Goal: Information Seeking & Learning: Learn about a topic

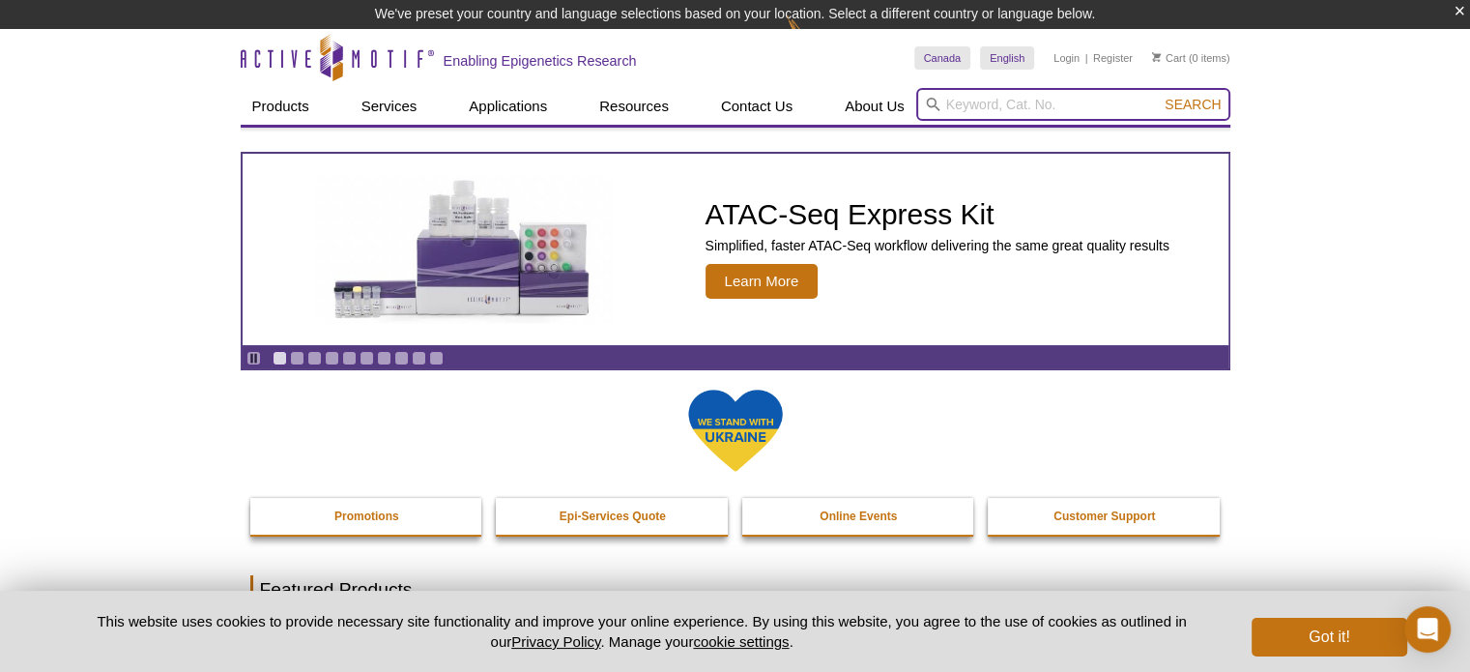
click at [1039, 100] on input "search" at bounding box center [1073, 104] width 314 height 33
click at [1021, 95] on input "search" at bounding box center [1073, 104] width 314 height 33
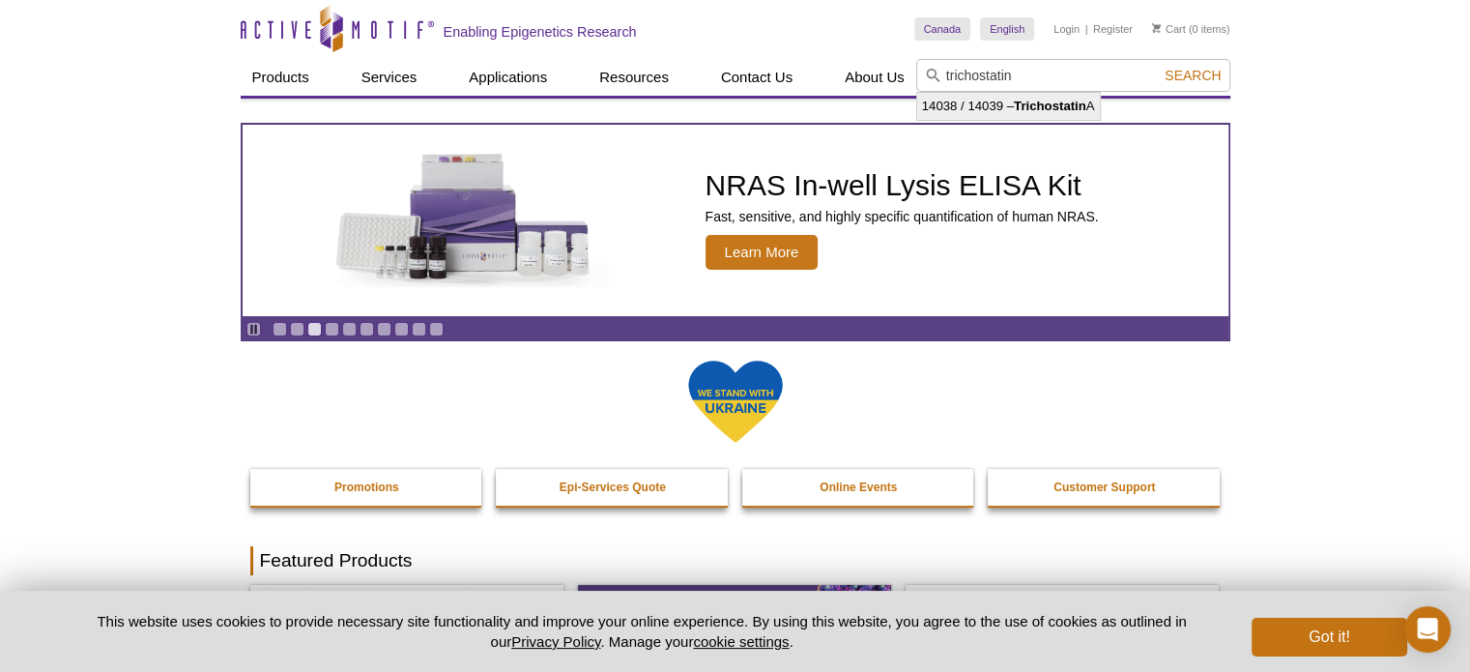
click at [1035, 105] on strong "Trichostatin" at bounding box center [1050, 106] width 72 height 14
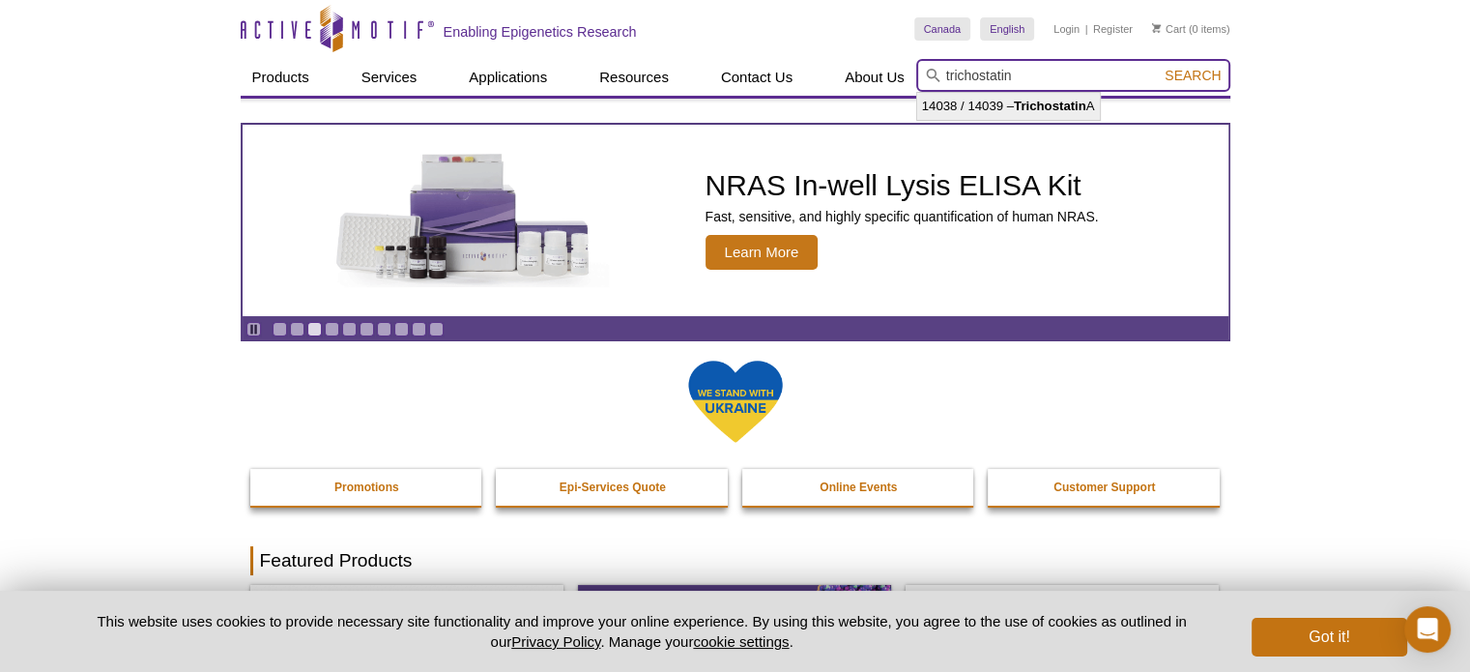
type input "14038 / 14039 – Trichostatin A"
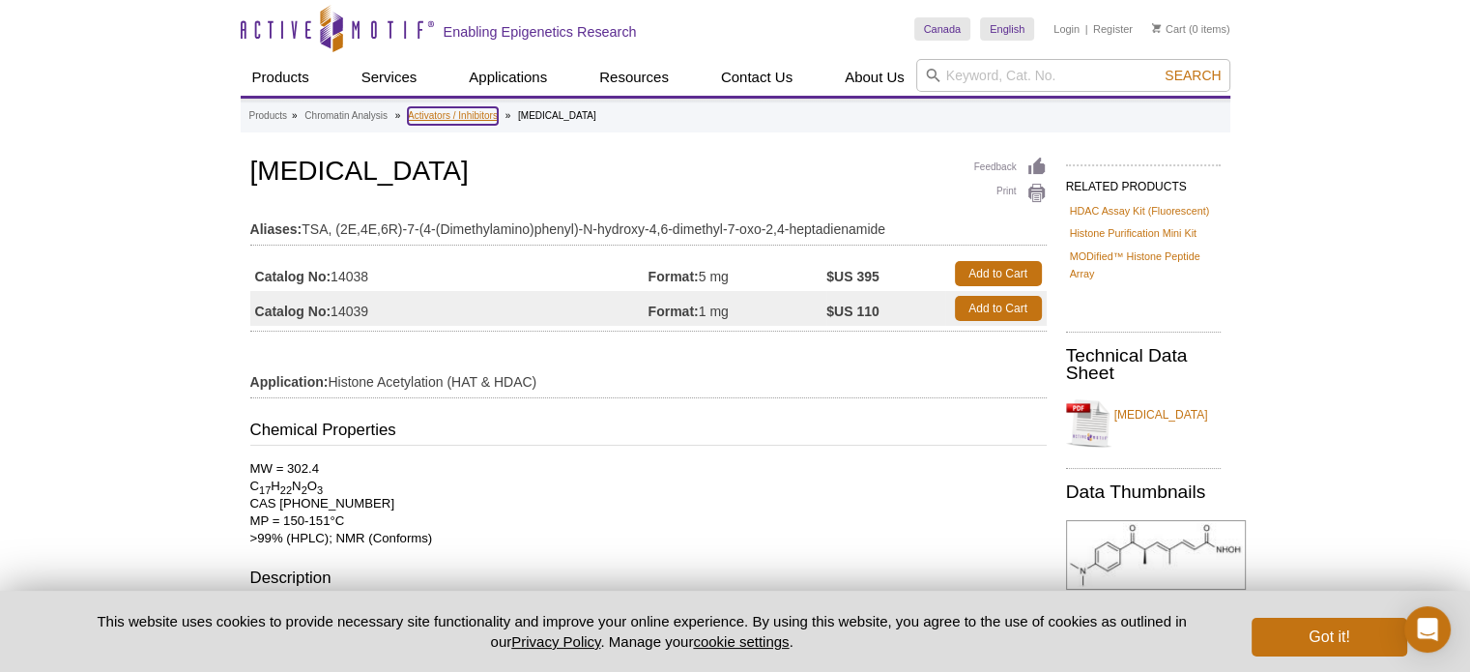
click at [456, 112] on link "Activators / Inhibitors" at bounding box center [453, 115] width 90 height 17
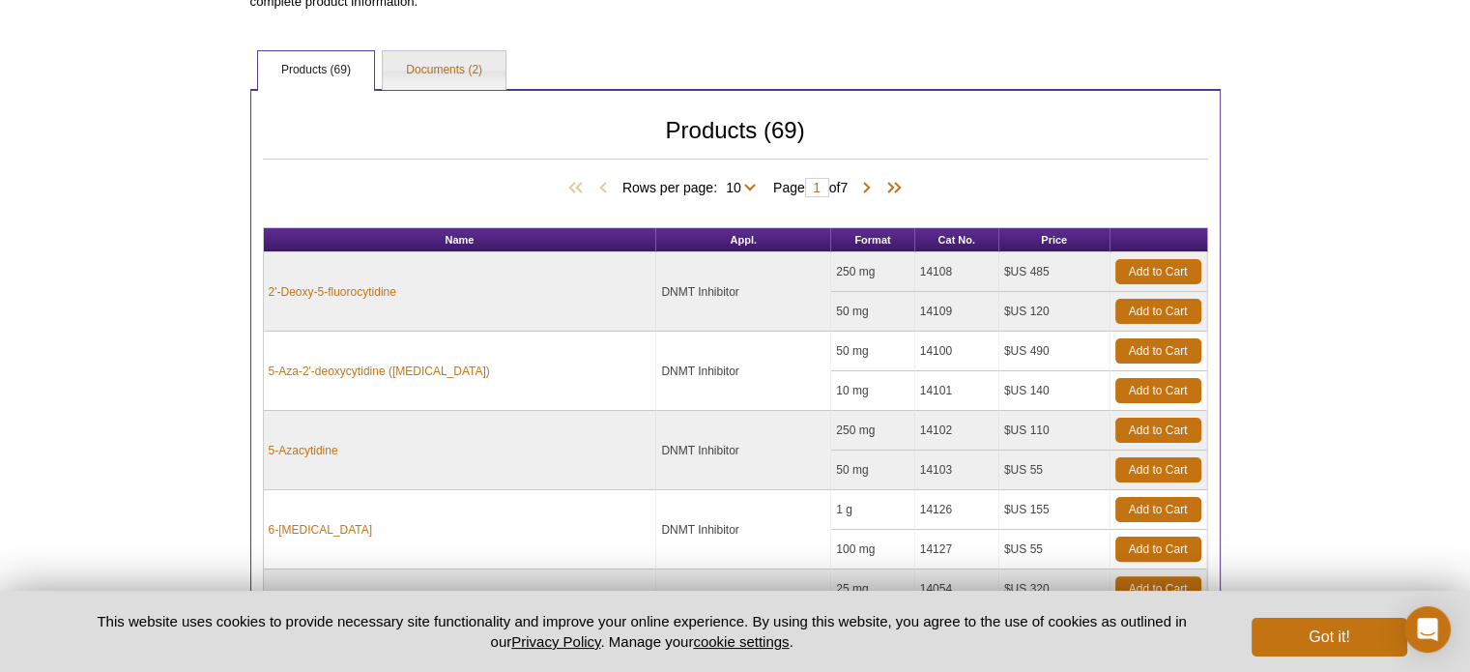
scroll to position [483, 0]
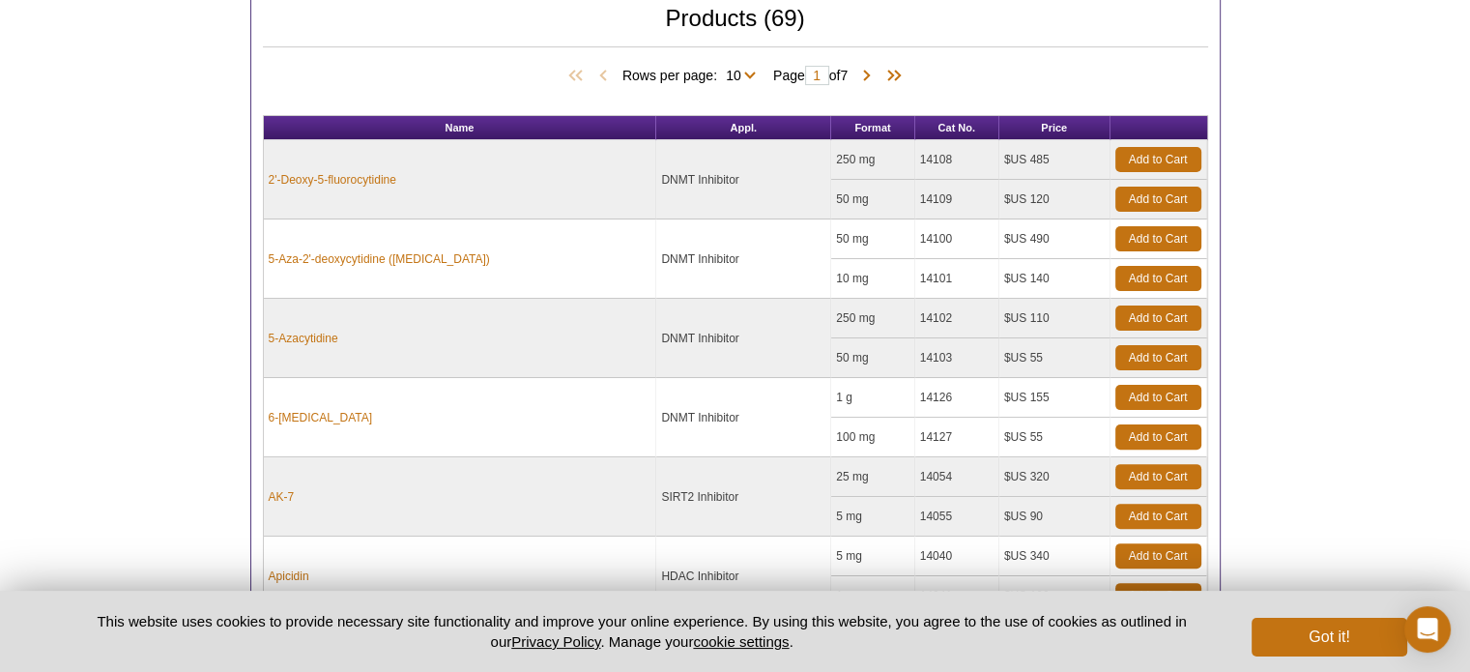
click at [757, 288] on td "DNMT Inhibitor" at bounding box center [743, 258] width 175 height 79
click at [962, 254] on td "14100" at bounding box center [957, 239] width 84 height 40
click at [939, 278] on td "14101" at bounding box center [957, 279] width 84 height 40
drag, startPoint x: 942, startPoint y: 274, endPoint x: 904, endPoint y: 272, distance: 37.7
click at [915, 272] on td "14101" at bounding box center [957, 279] width 84 height 40
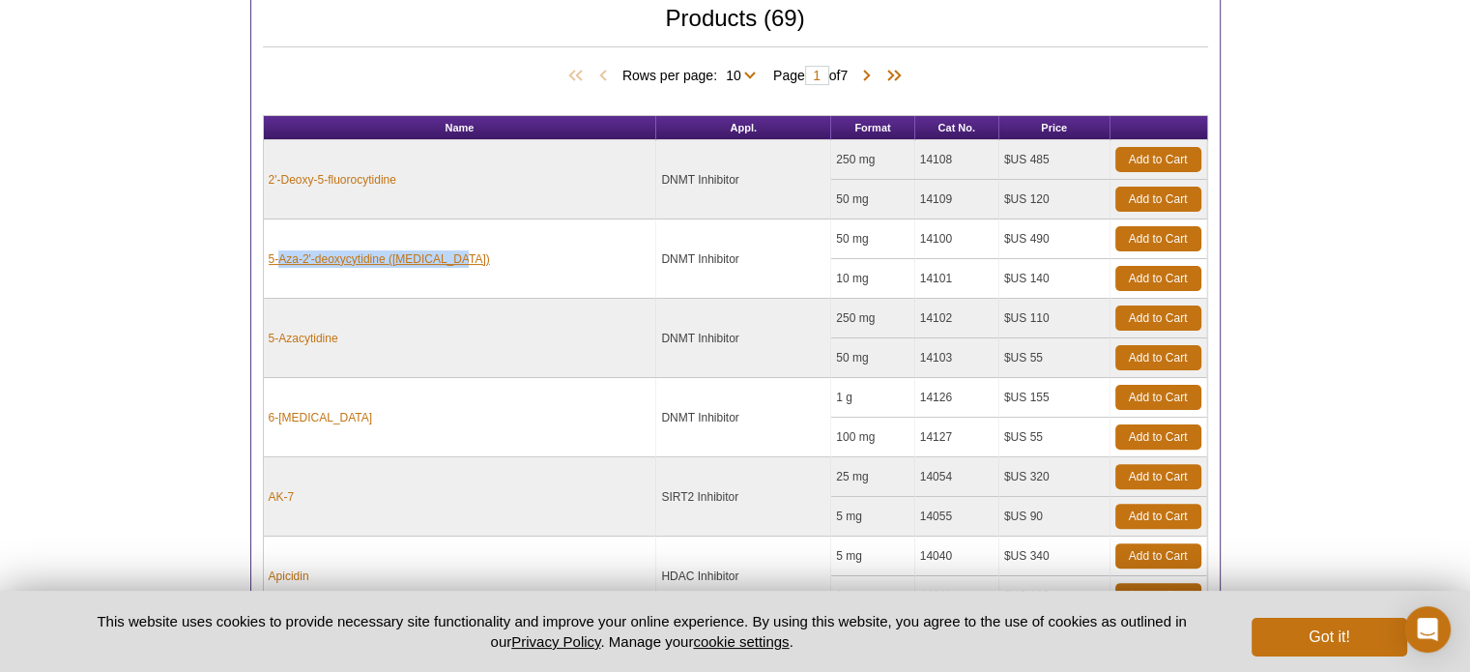
drag, startPoint x: 447, startPoint y: 256, endPoint x: 278, endPoint y: 258, distance: 169.1
click at [278, 258] on td "5-Aza-2'-deoxycytidine (Decitabine)" at bounding box center [460, 258] width 393 height 79
drag, startPoint x: 943, startPoint y: 279, endPoint x: 893, endPoint y: 273, distance: 50.6
click at [893, 273] on tr "10 mg 14101 $US 140 Add to Cart" at bounding box center [735, 279] width 943 height 40
copy tr "14101"
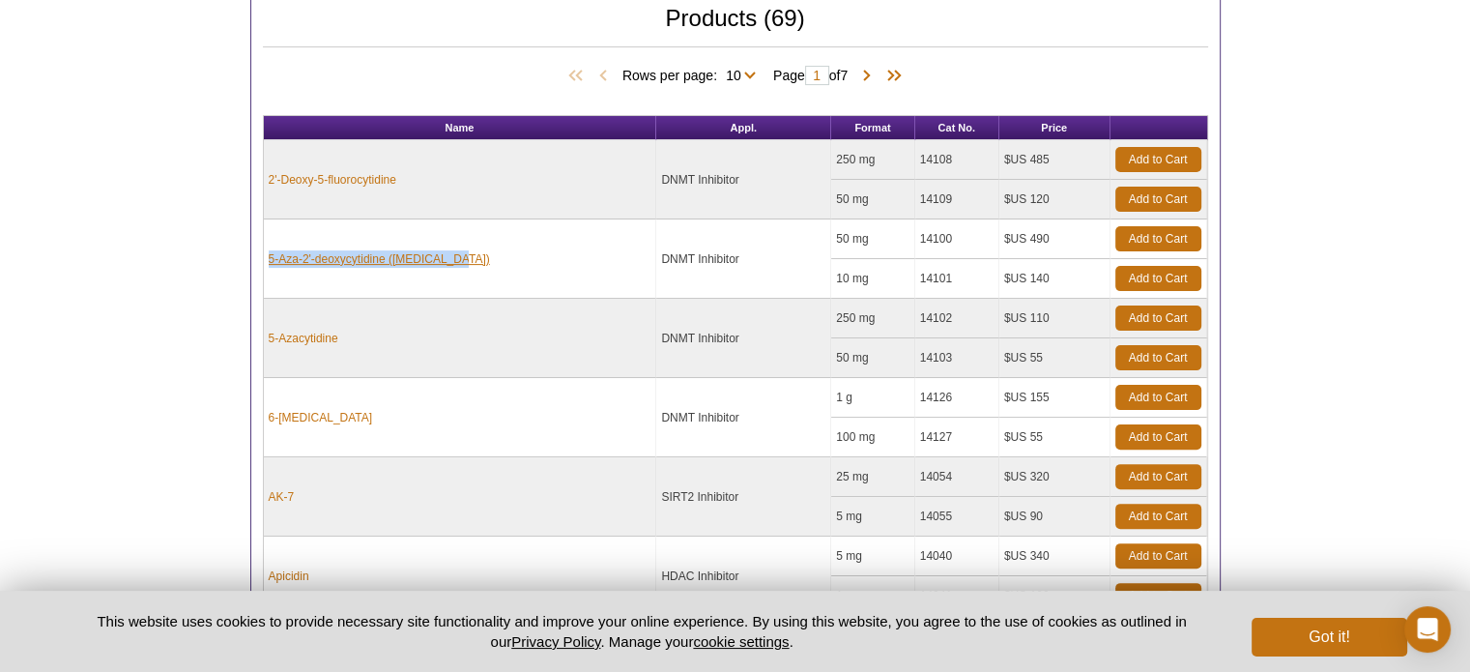
drag, startPoint x: 479, startPoint y: 259, endPoint x: 270, endPoint y: 253, distance: 209.8
click at [270, 253] on td "5-Aza-2'-deoxycytidine (Decitabine)" at bounding box center [460, 258] width 393 height 79
copy link "5-Aza-2'-deoxycytidine (Decitabine)"
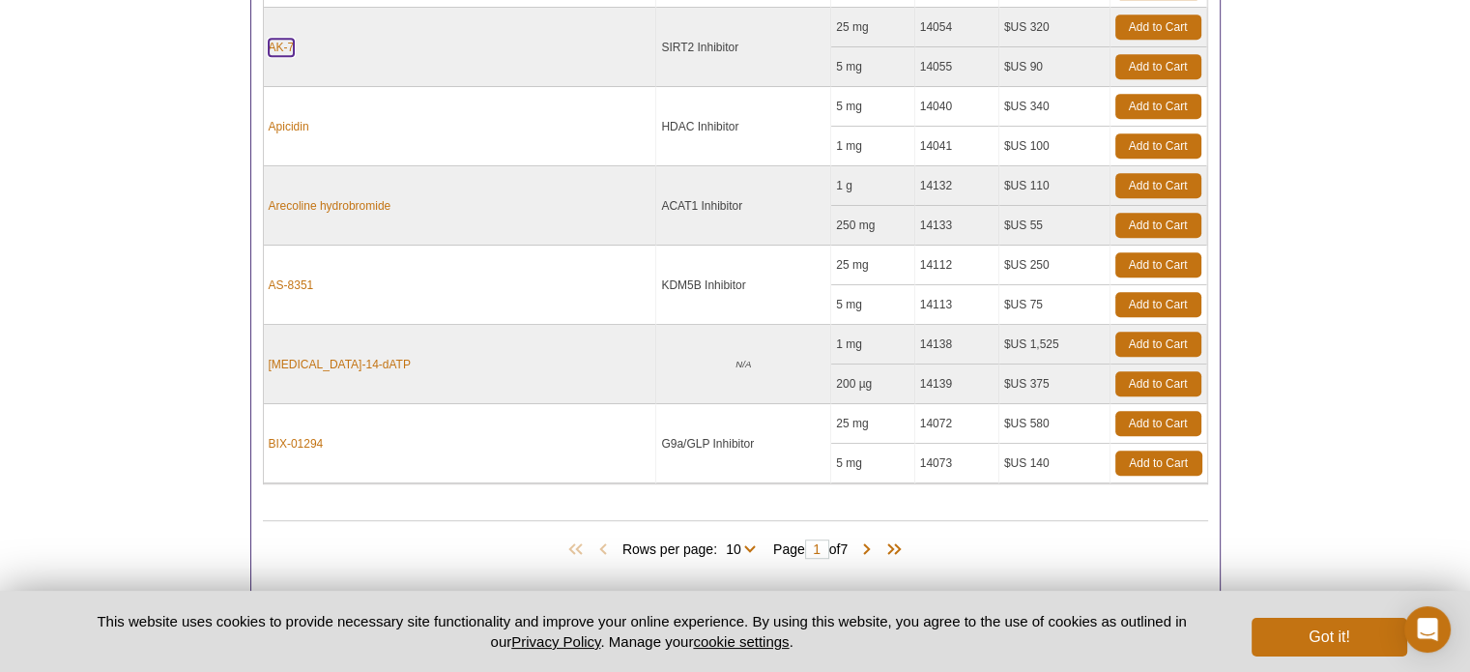
scroll to position [966, 0]
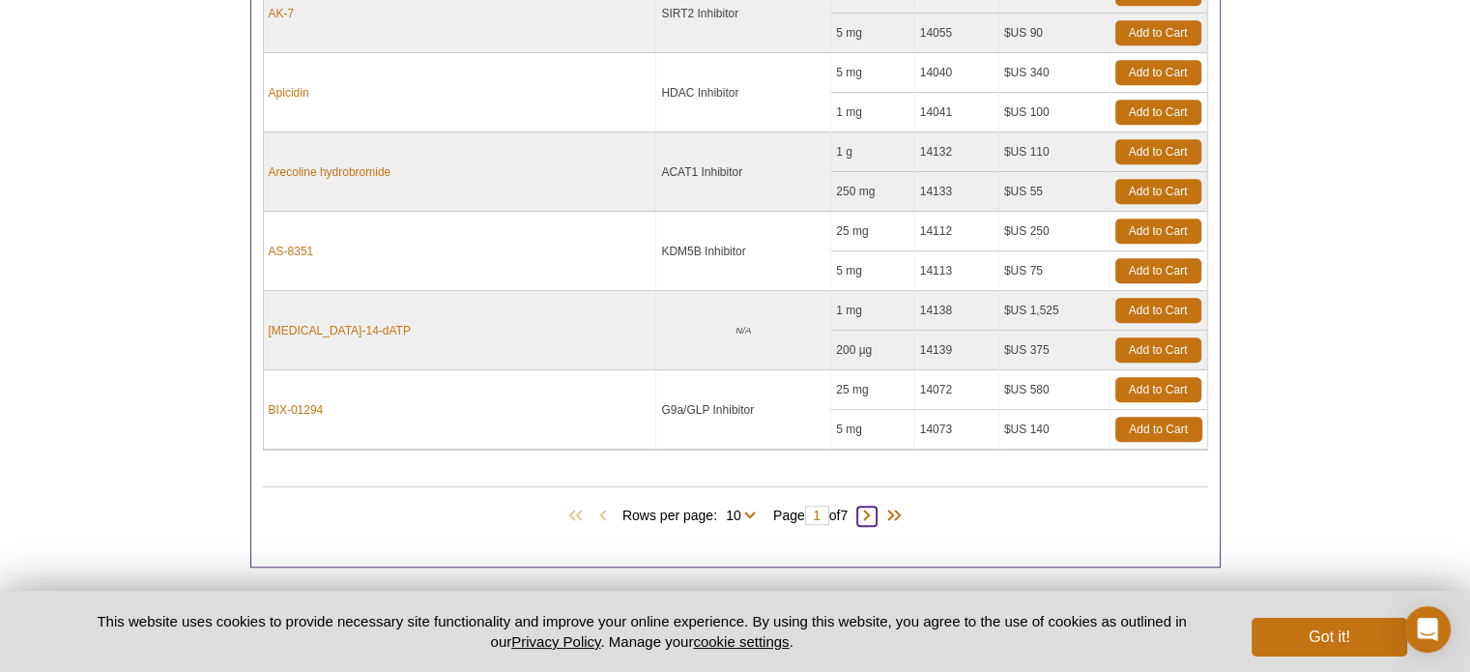
click at [874, 510] on span at bounding box center [866, 515] width 19 height 19
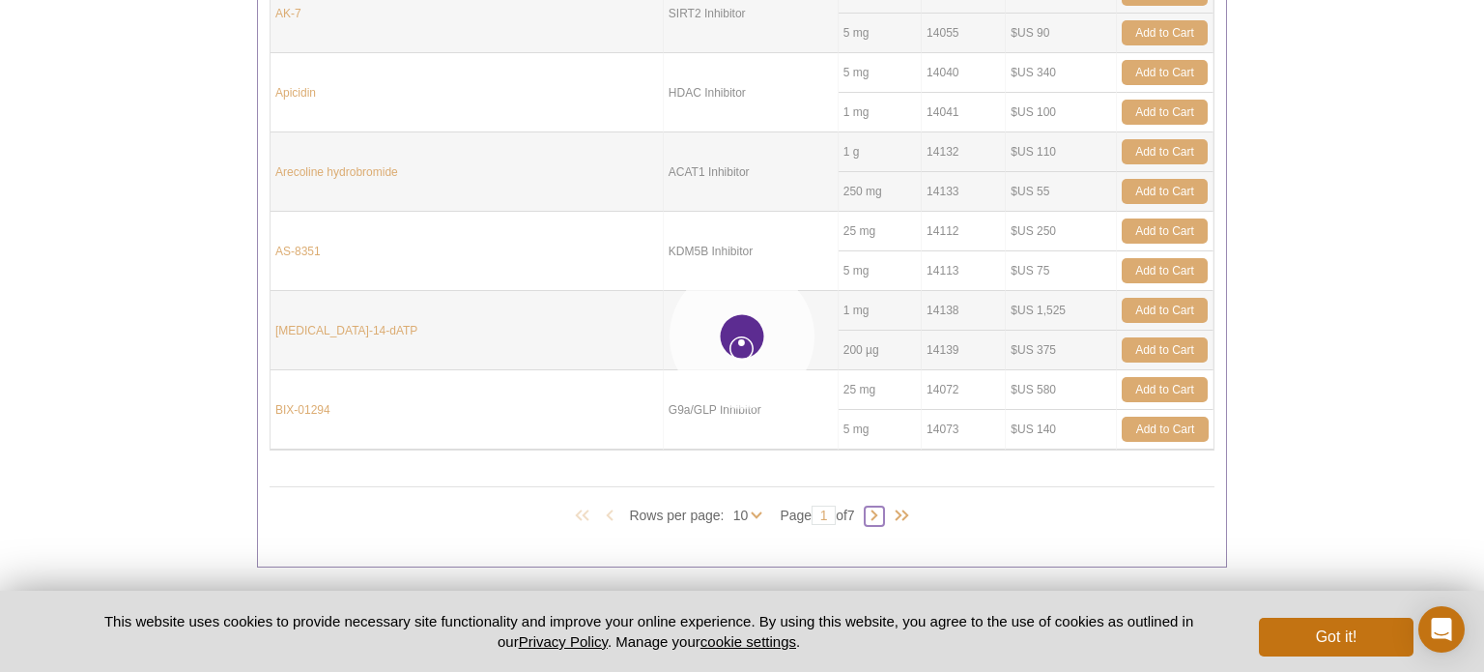
type input "2"
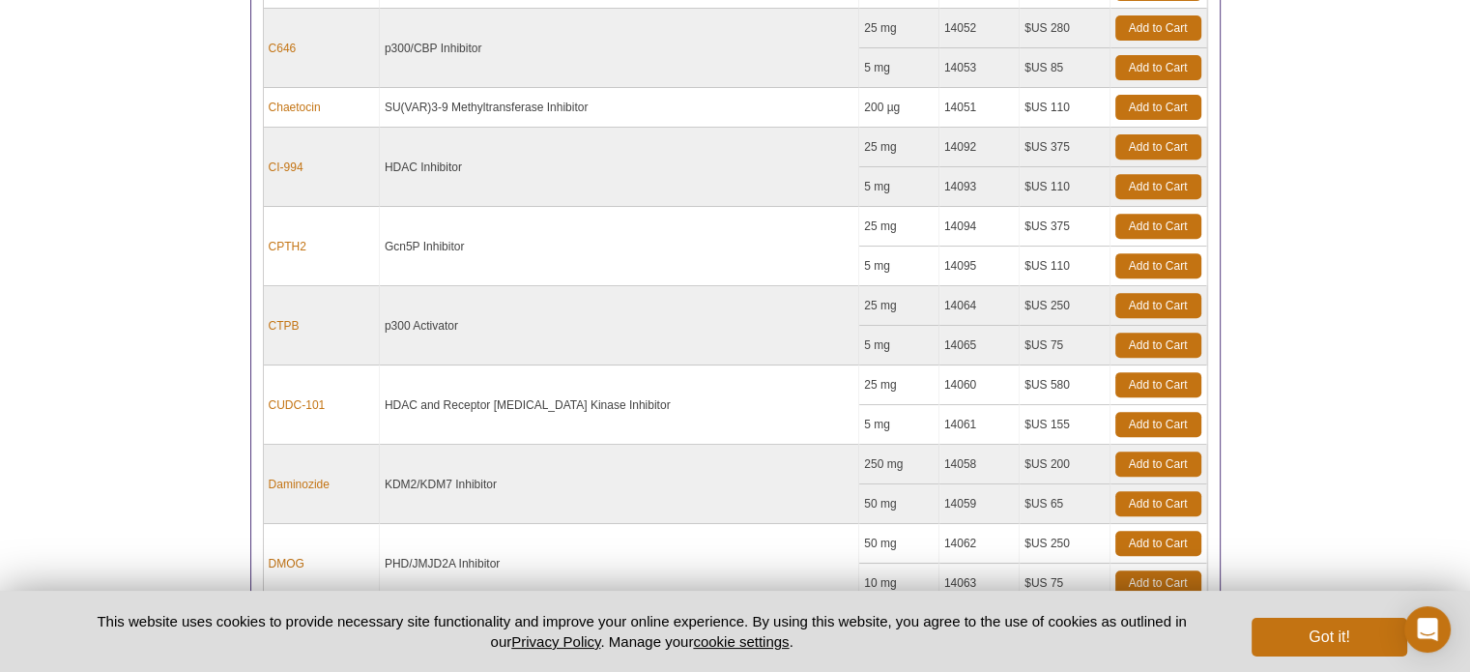
scroll to position [1028, 0]
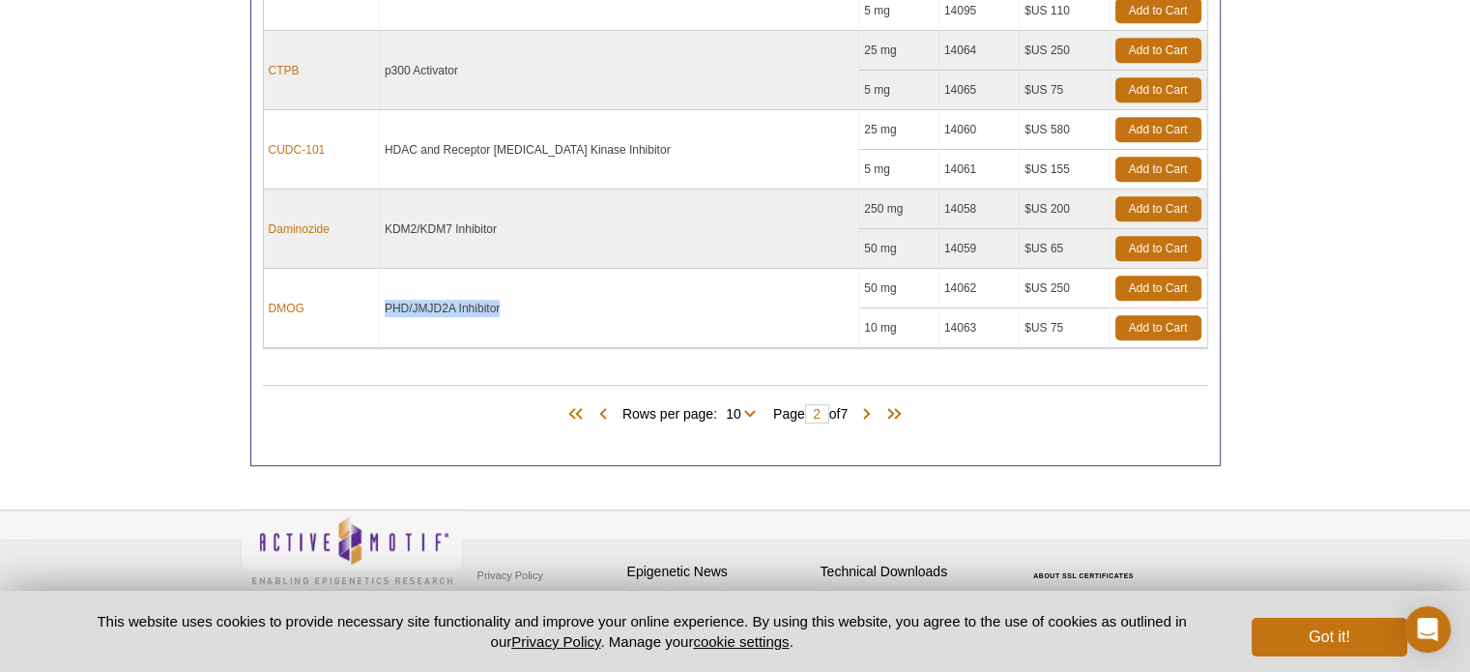
drag, startPoint x: 514, startPoint y: 300, endPoint x: 393, endPoint y: 284, distance: 121.8
click at [393, 284] on td "PHD/JMJD2A Inhibitor" at bounding box center [619, 308] width 479 height 79
click at [870, 409] on span at bounding box center [866, 414] width 19 height 19
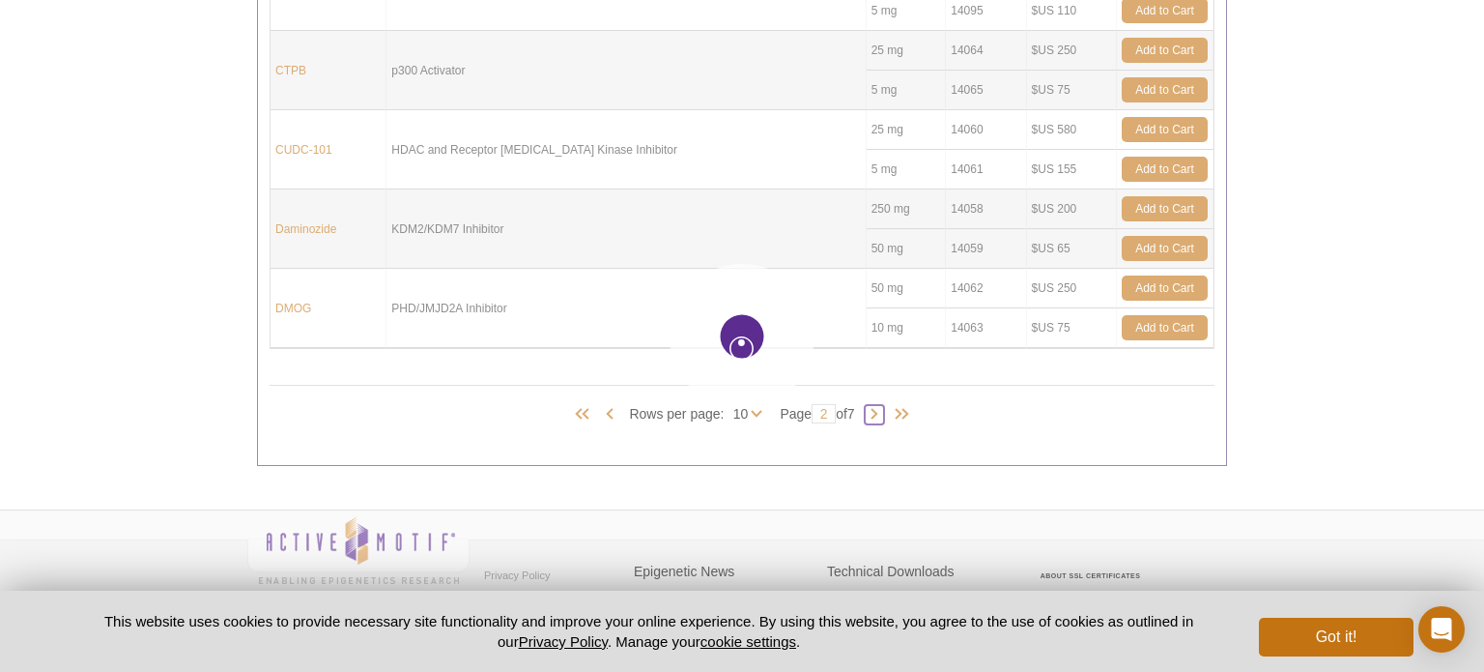
type input "3"
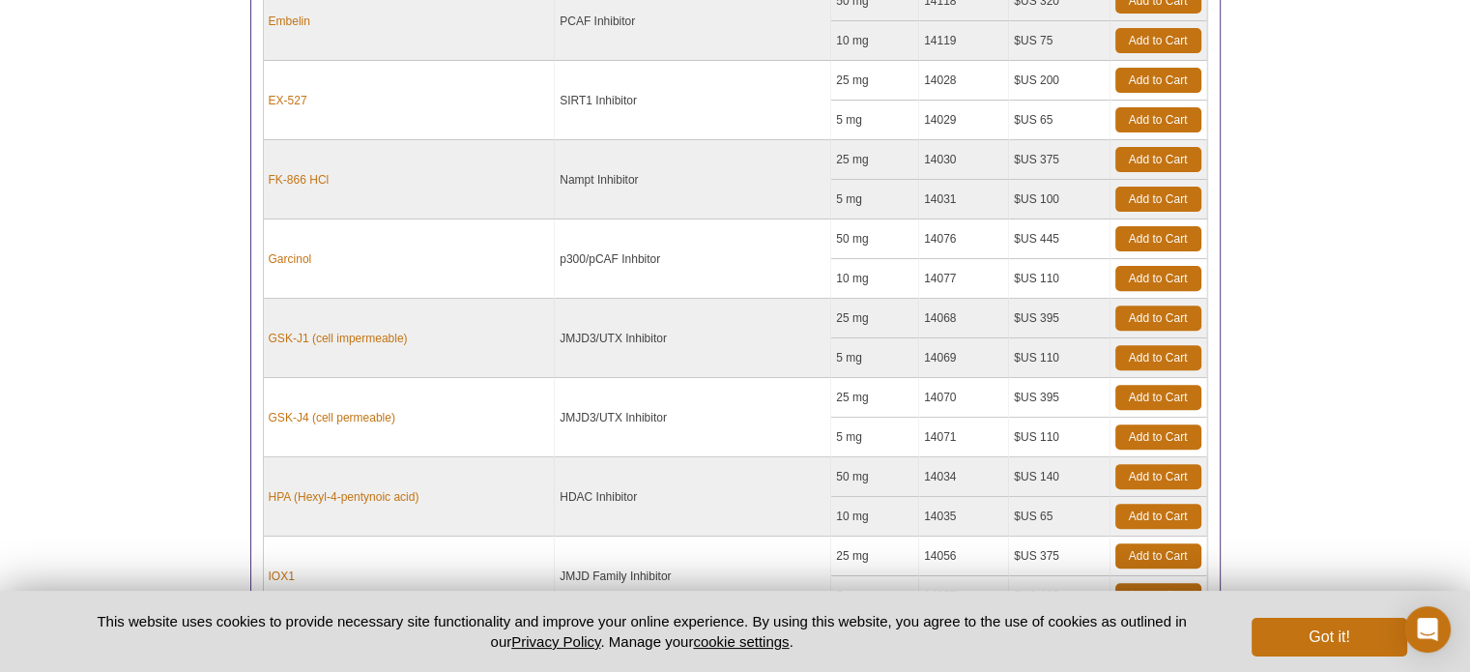
scroll to position [545, 0]
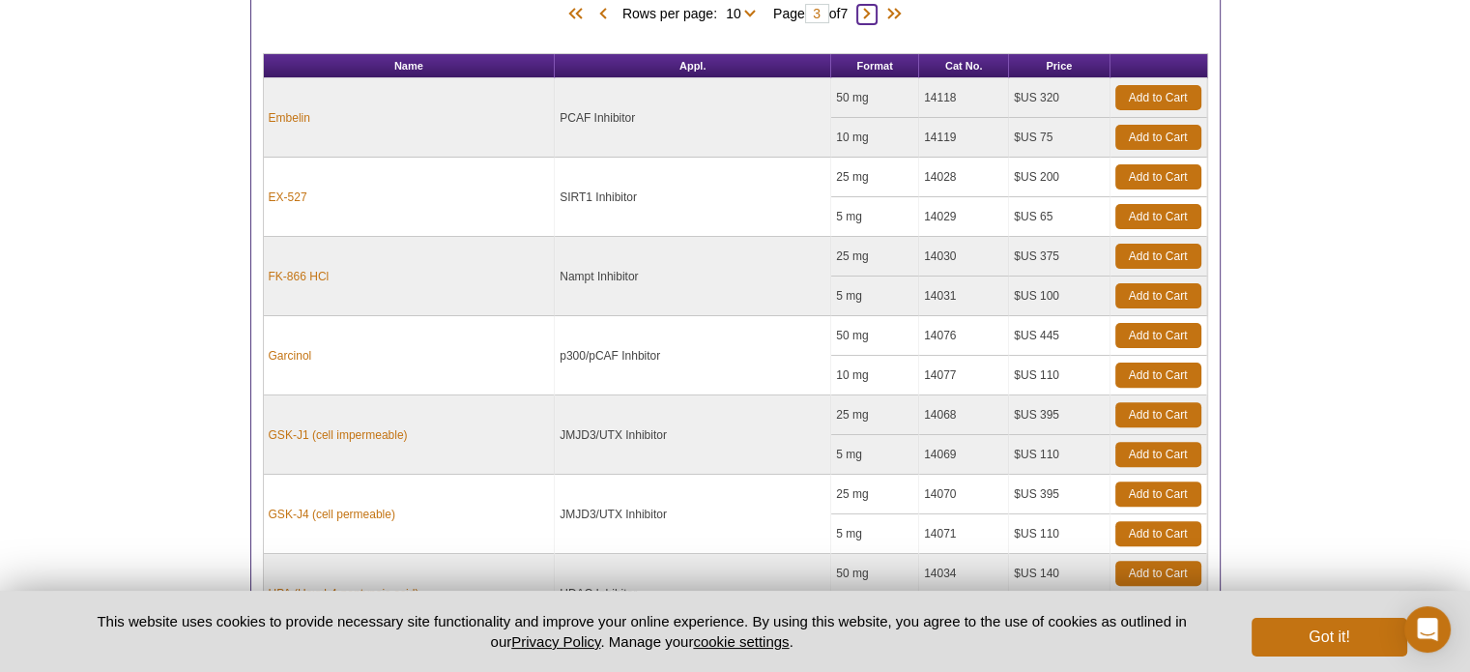
click at [871, 13] on span at bounding box center [866, 14] width 19 height 19
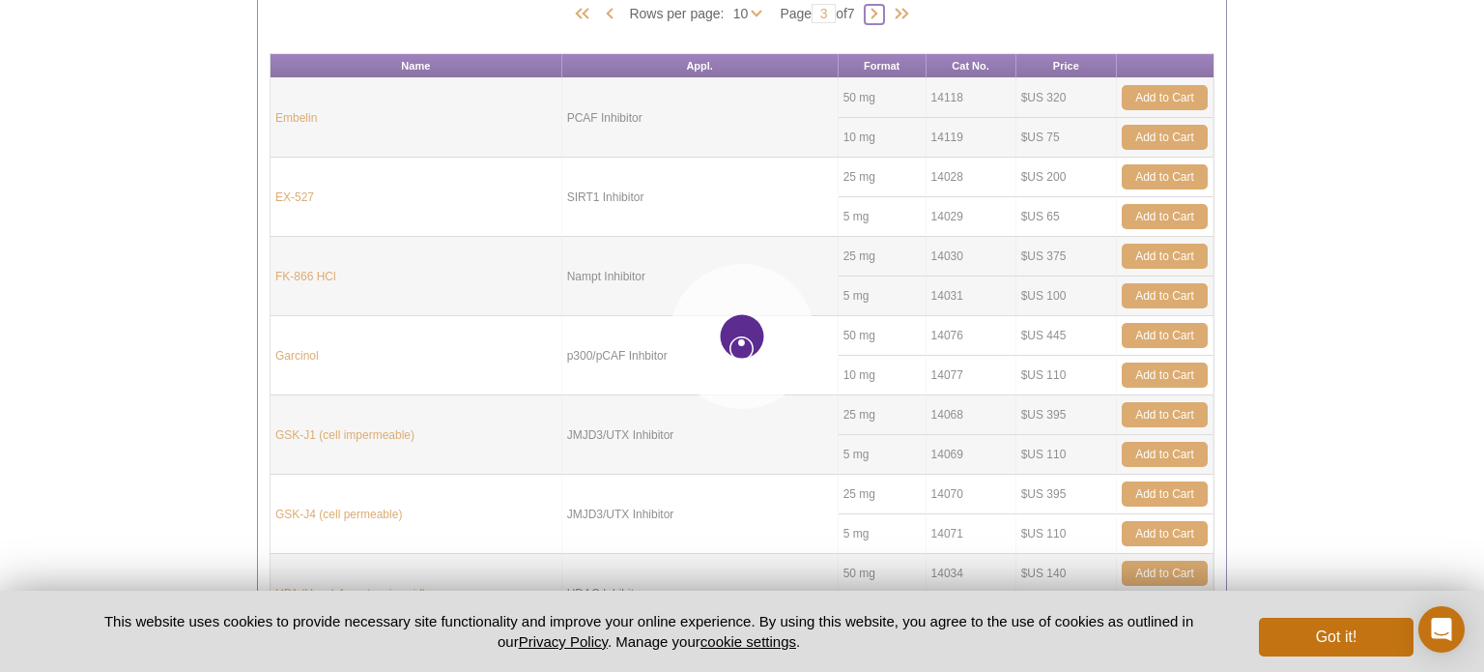
type input "4"
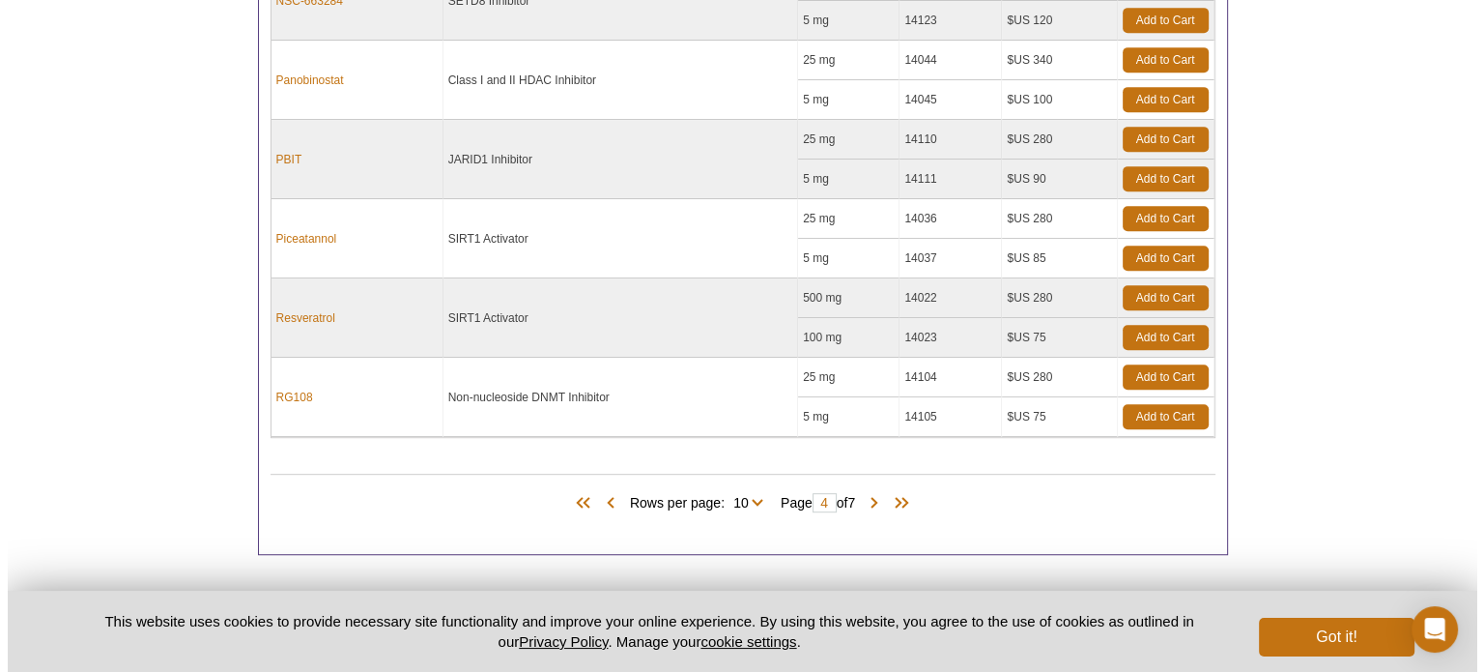
scroll to position [1028, 0]
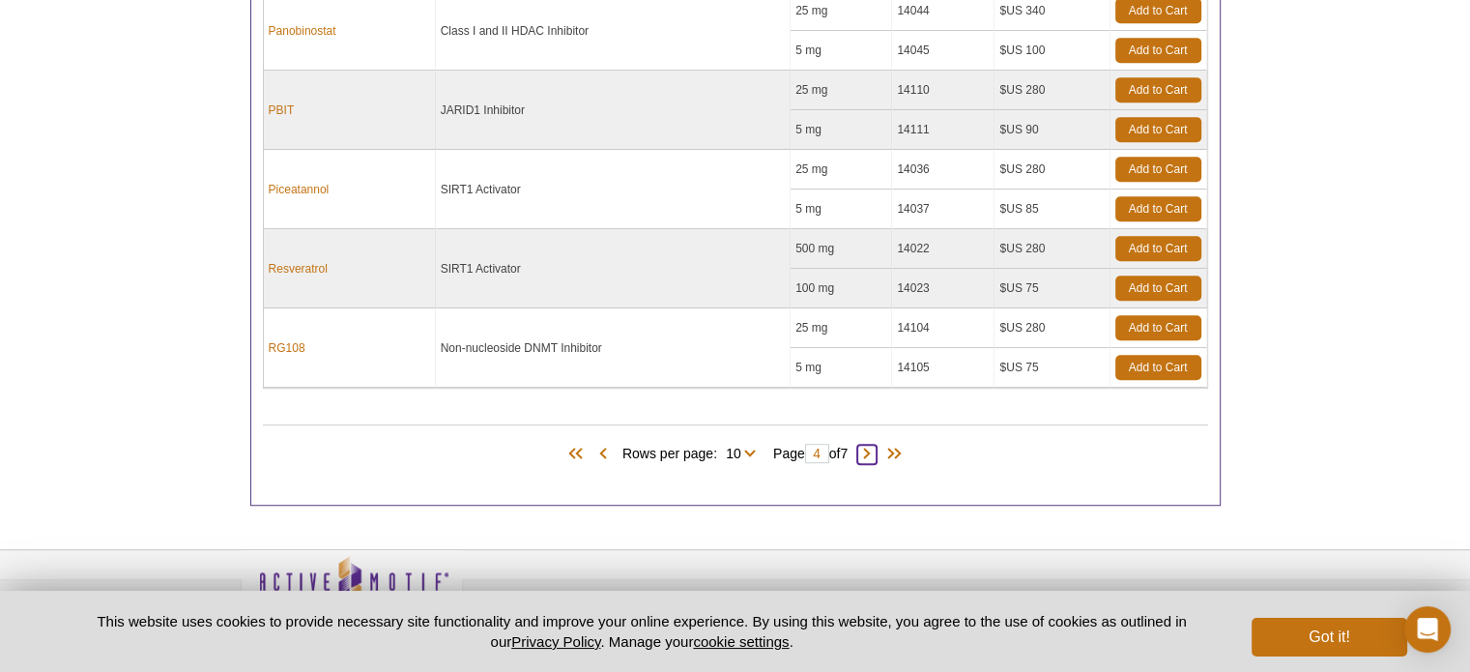
click at [875, 444] on span at bounding box center [866, 453] width 19 height 19
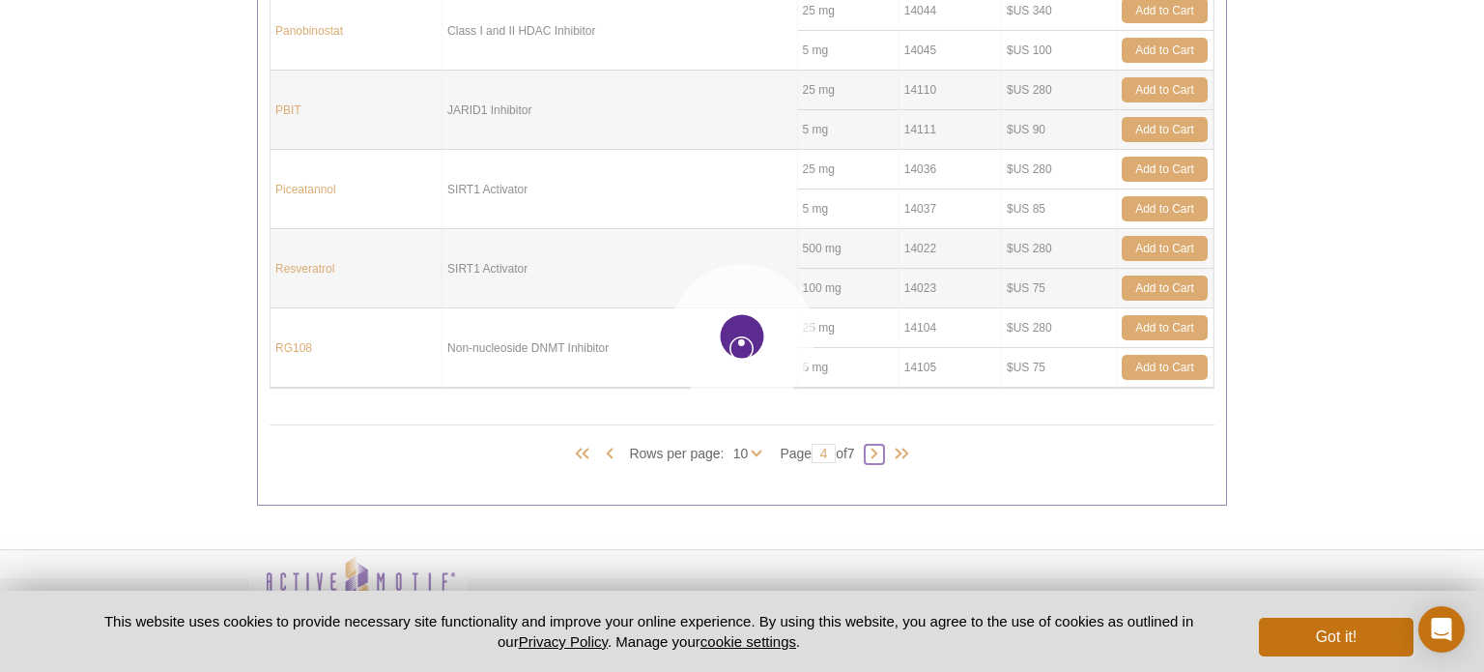
type input "5"
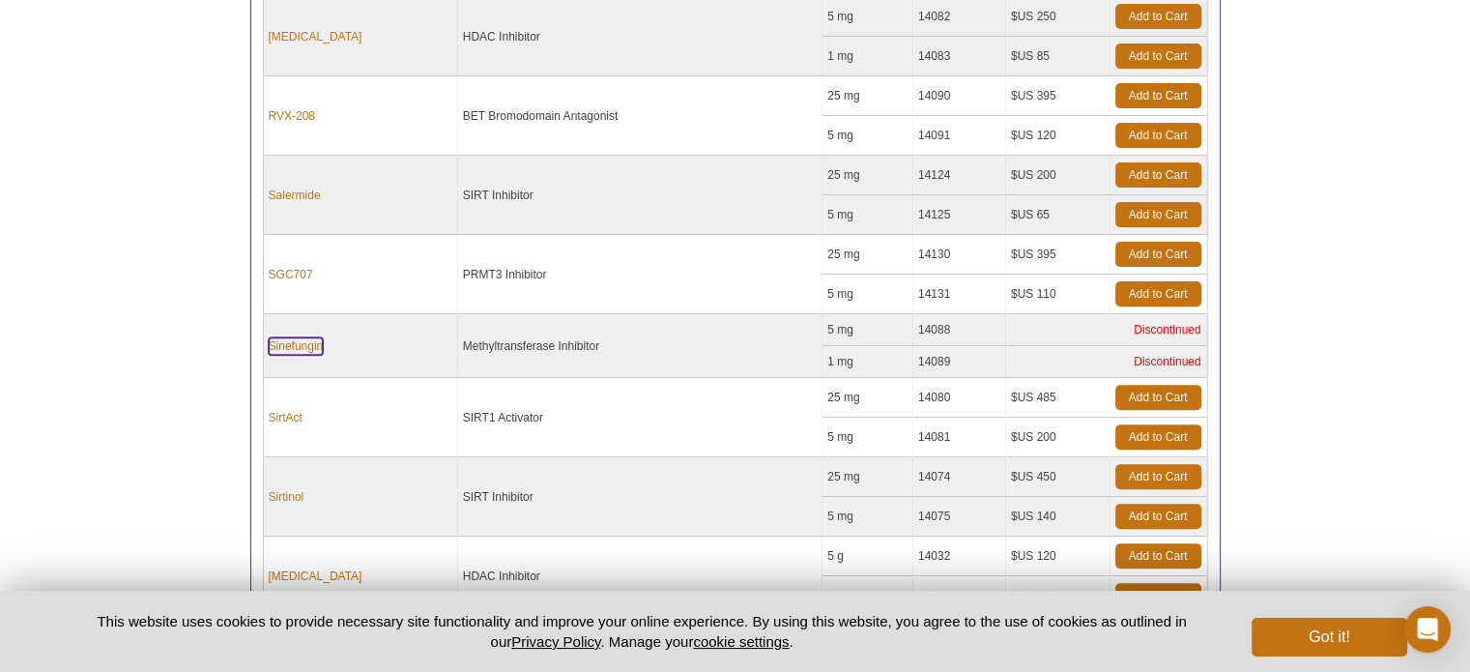
scroll to position [433, 0]
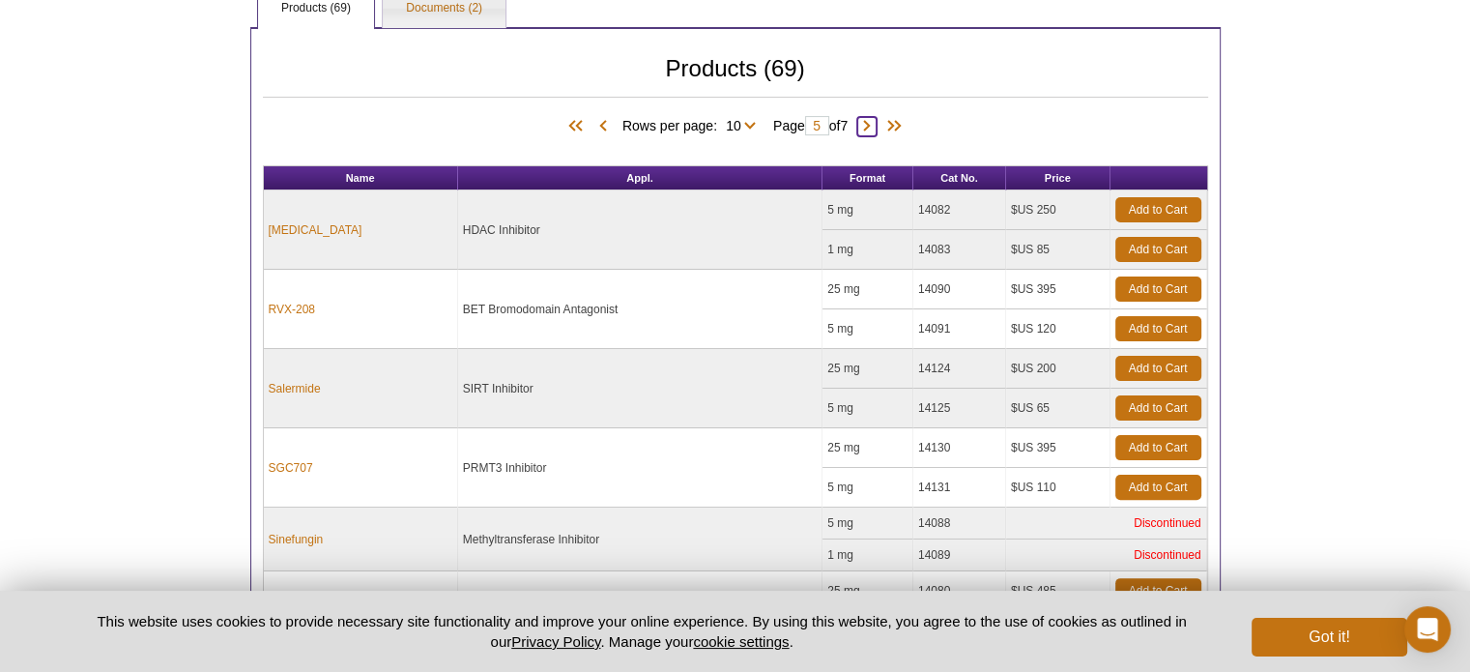
click at [876, 121] on span at bounding box center [866, 126] width 19 height 19
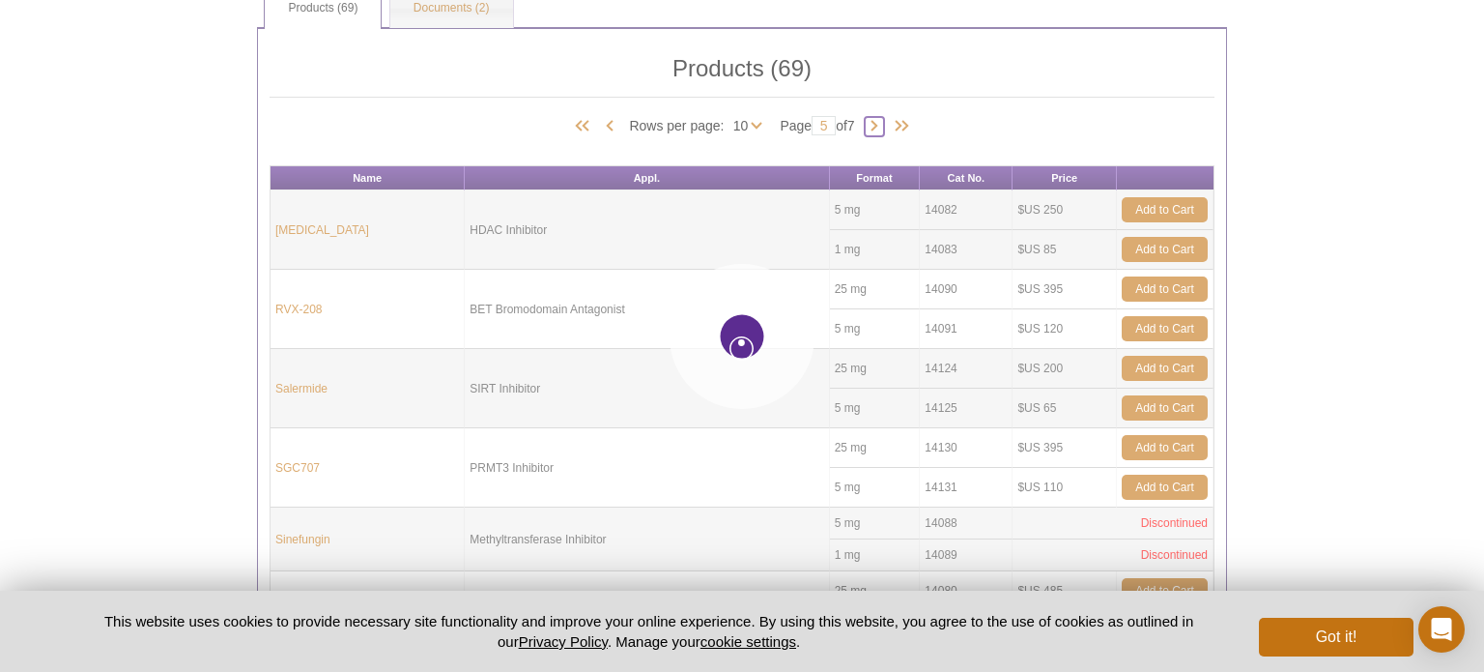
type input "6"
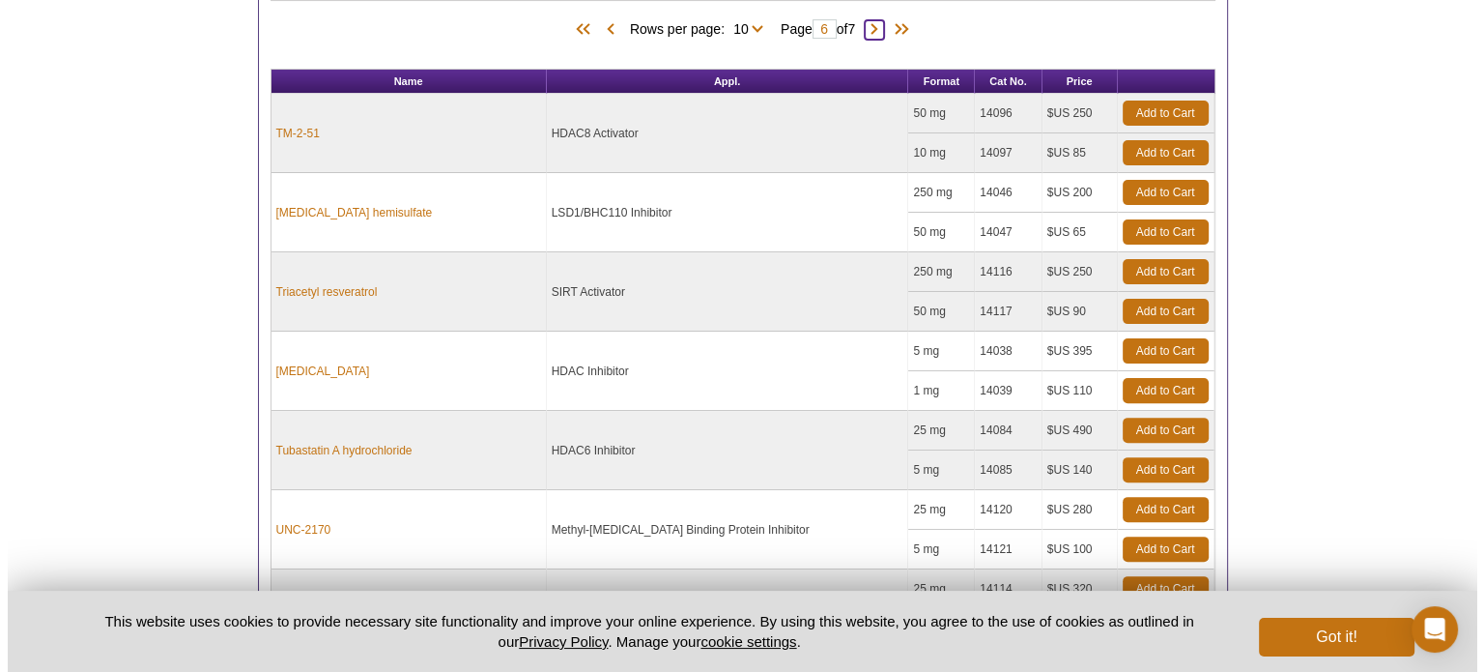
scroll to position [1013, 0]
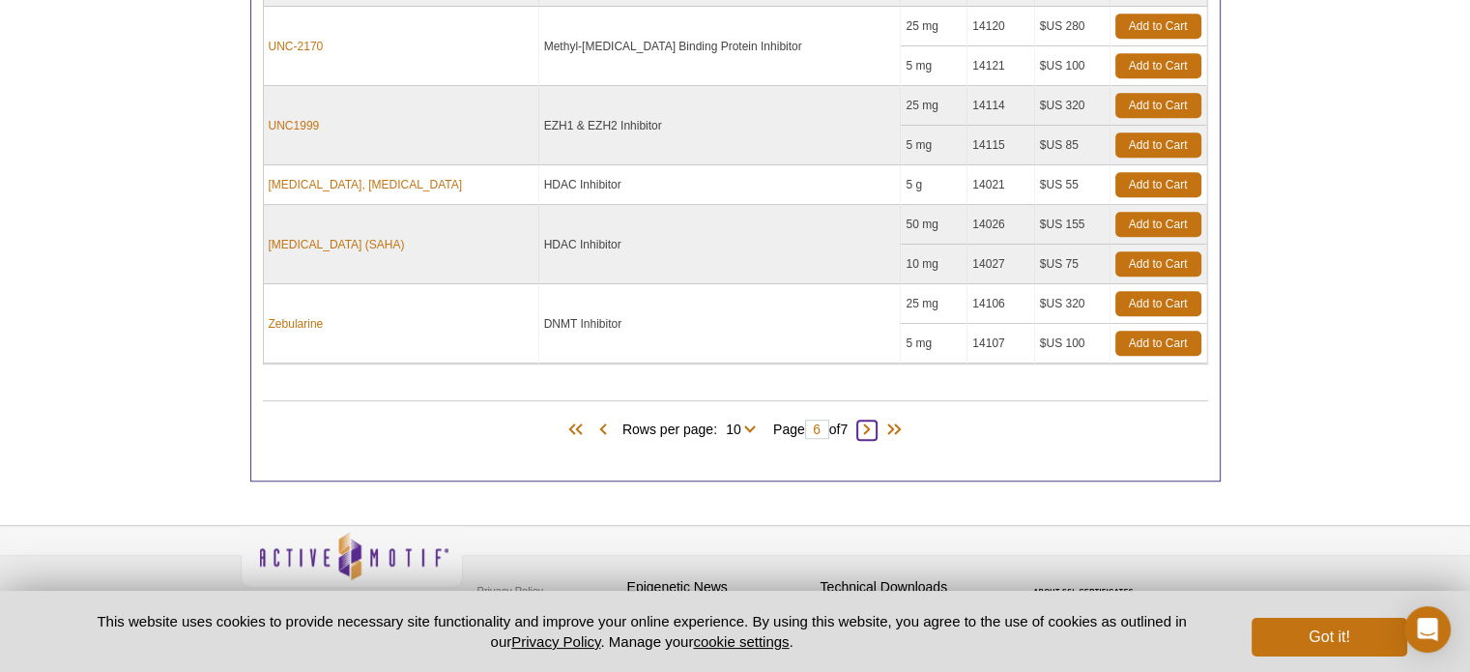
click at [876, 428] on span at bounding box center [866, 429] width 19 height 19
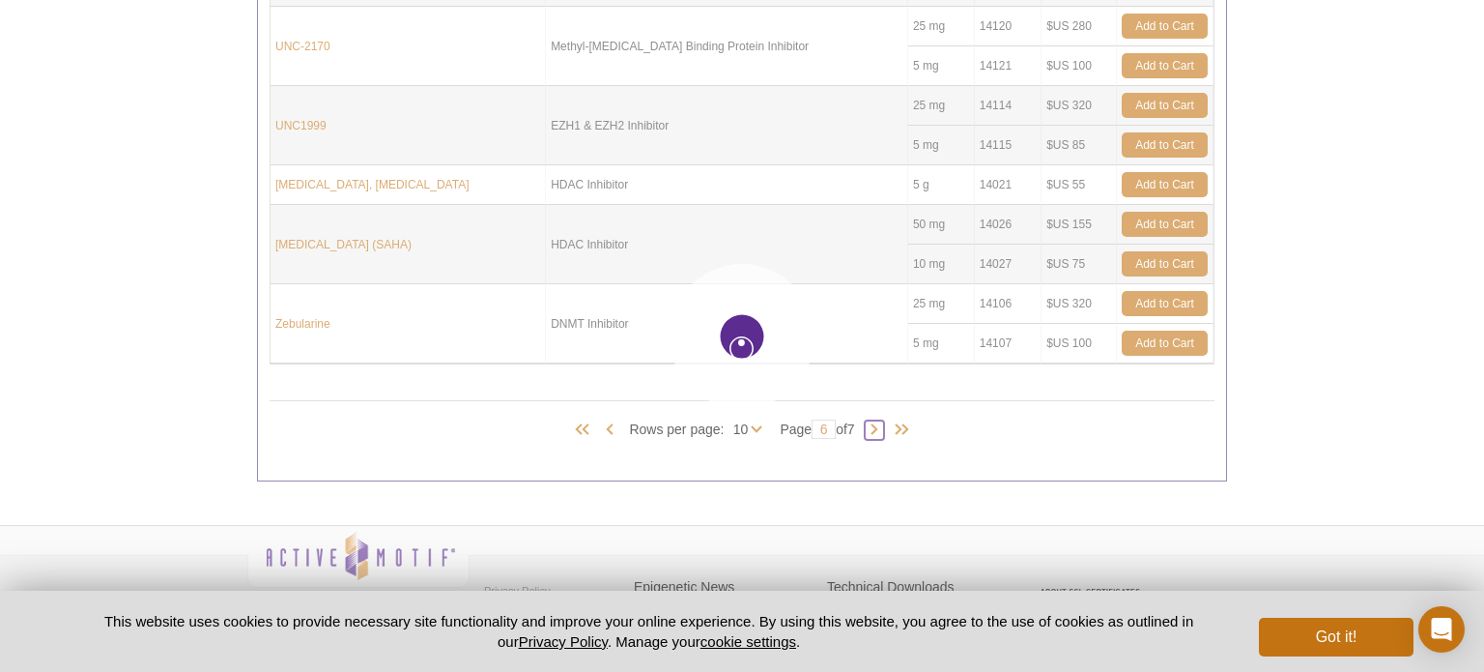
type input "7"
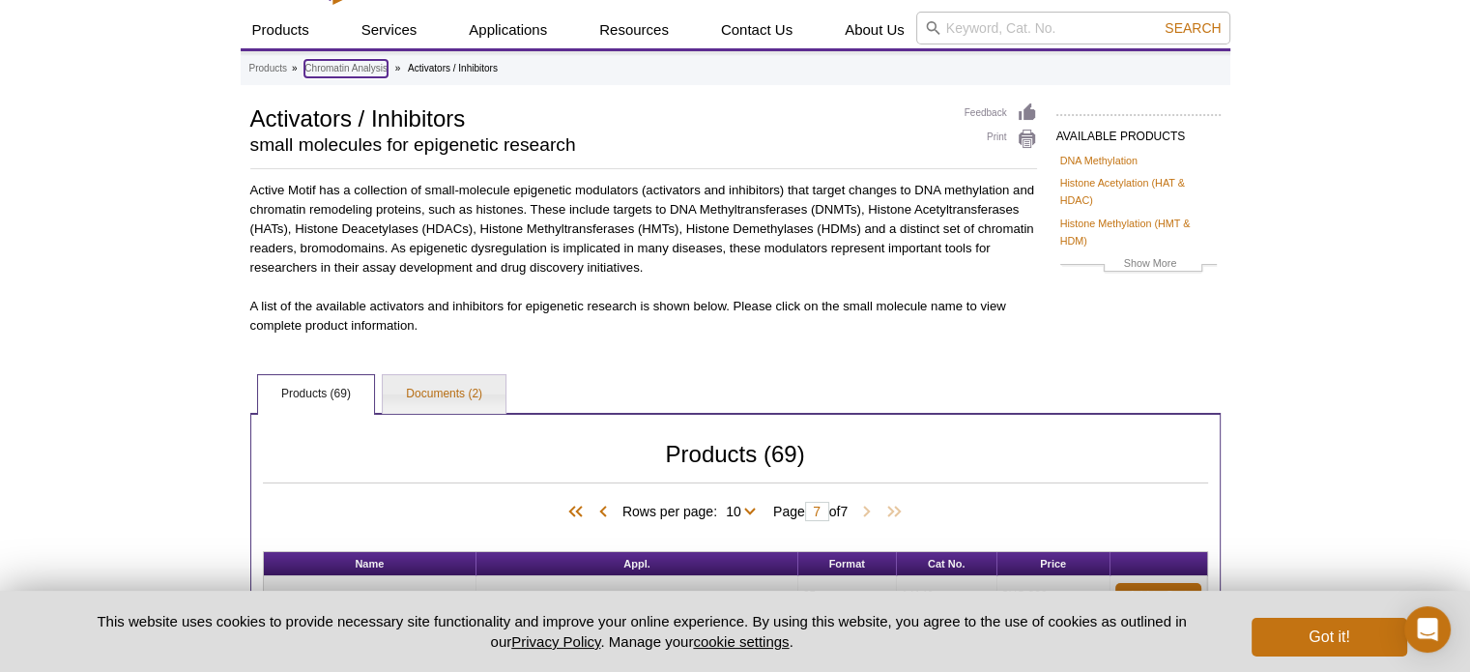
scroll to position [0, 0]
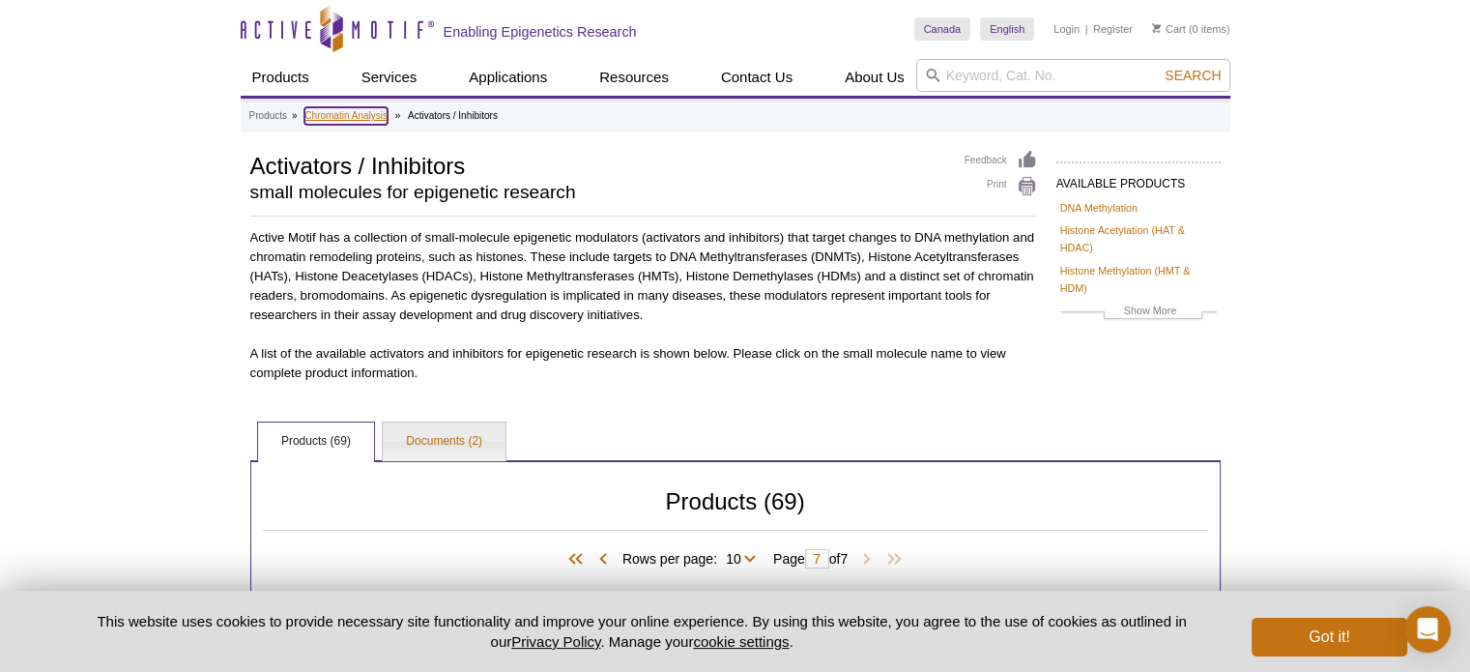
click at [359, 115] on link "Chromatin Analysis" at bounding box center [345, 115] width 83 height 17
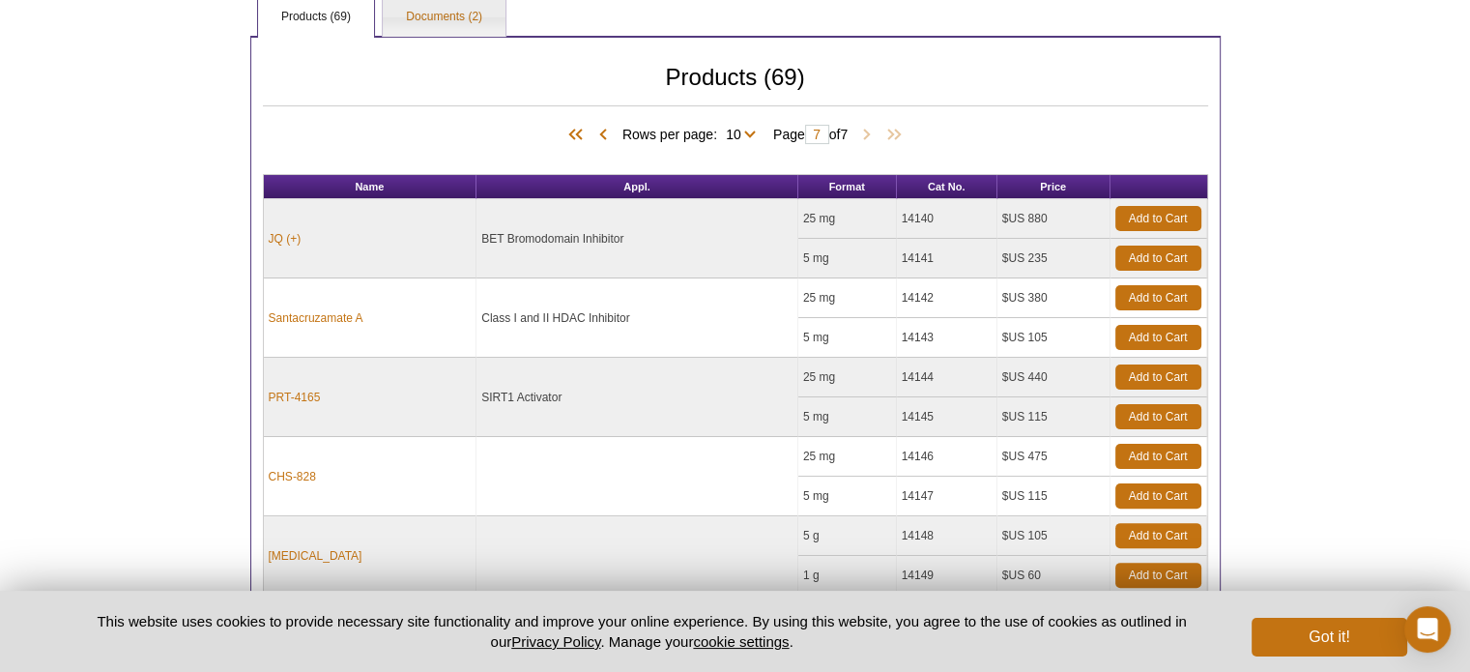
scroll to position [580, 0]
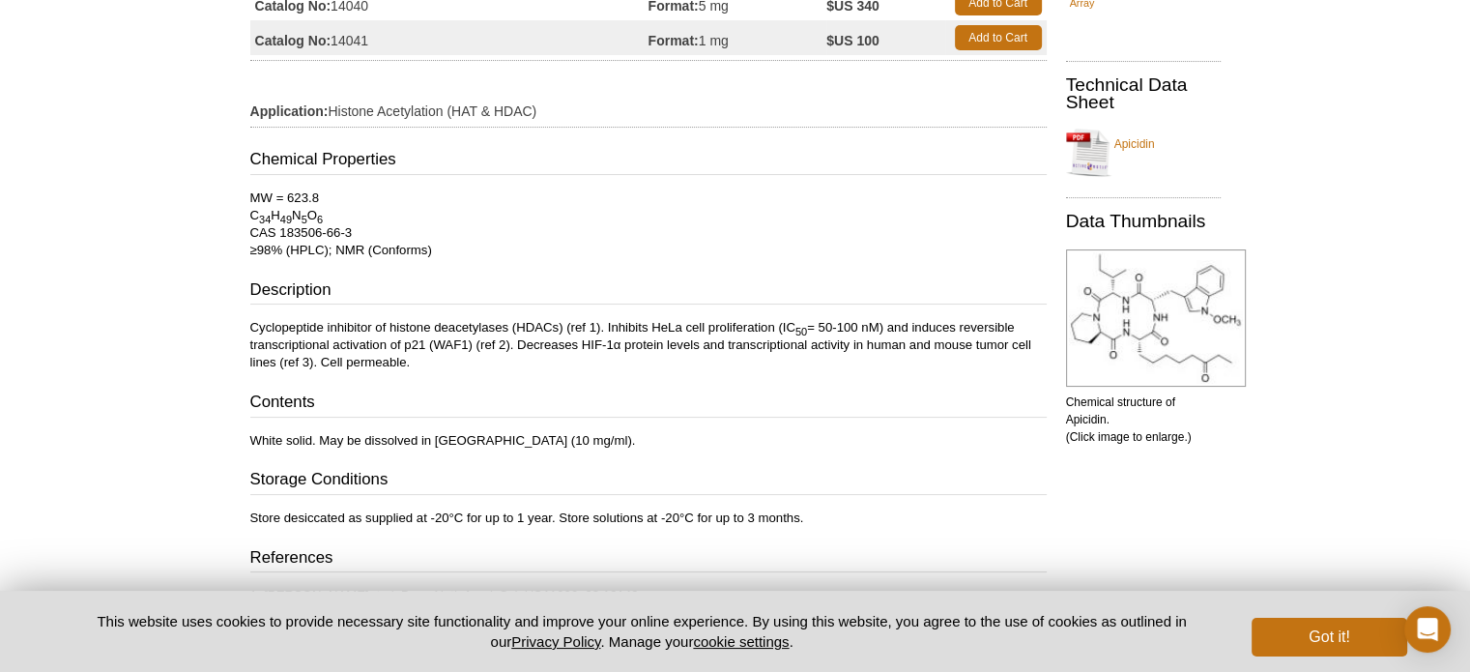
scroll to position [555, 0]
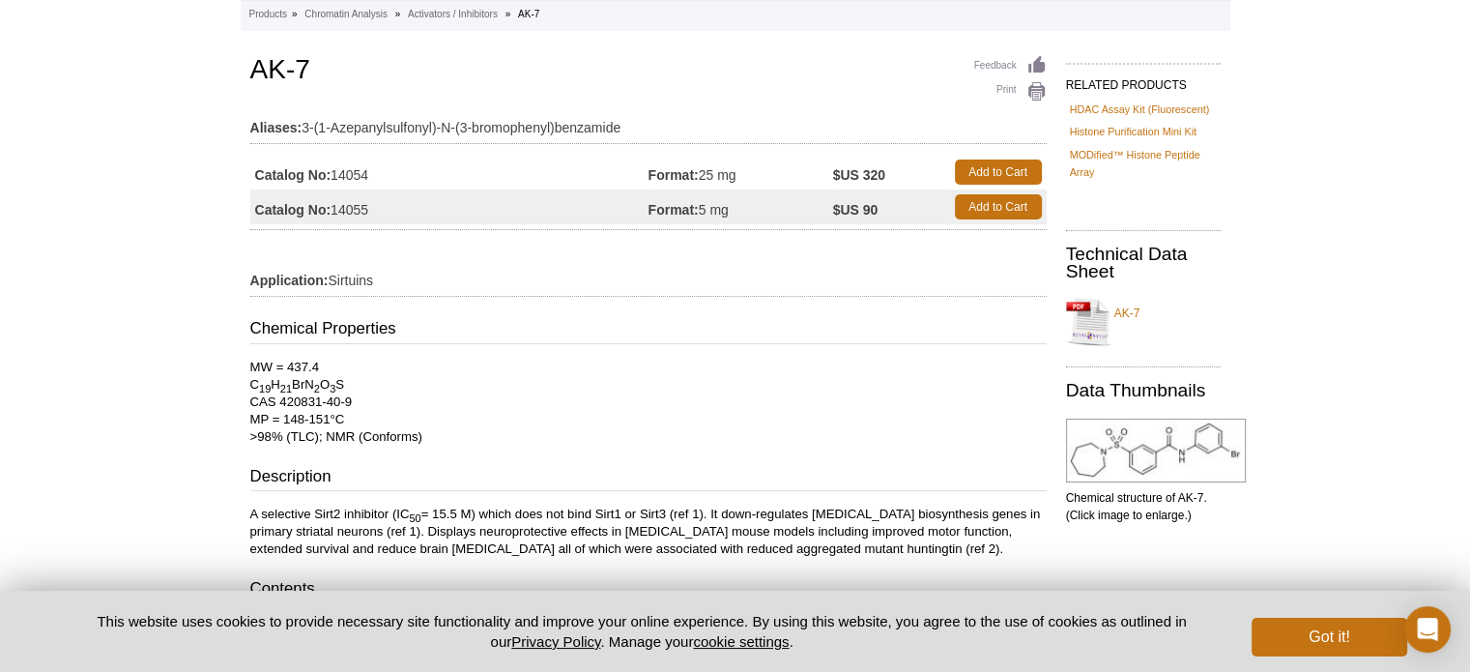
scroll to position [290, 0]
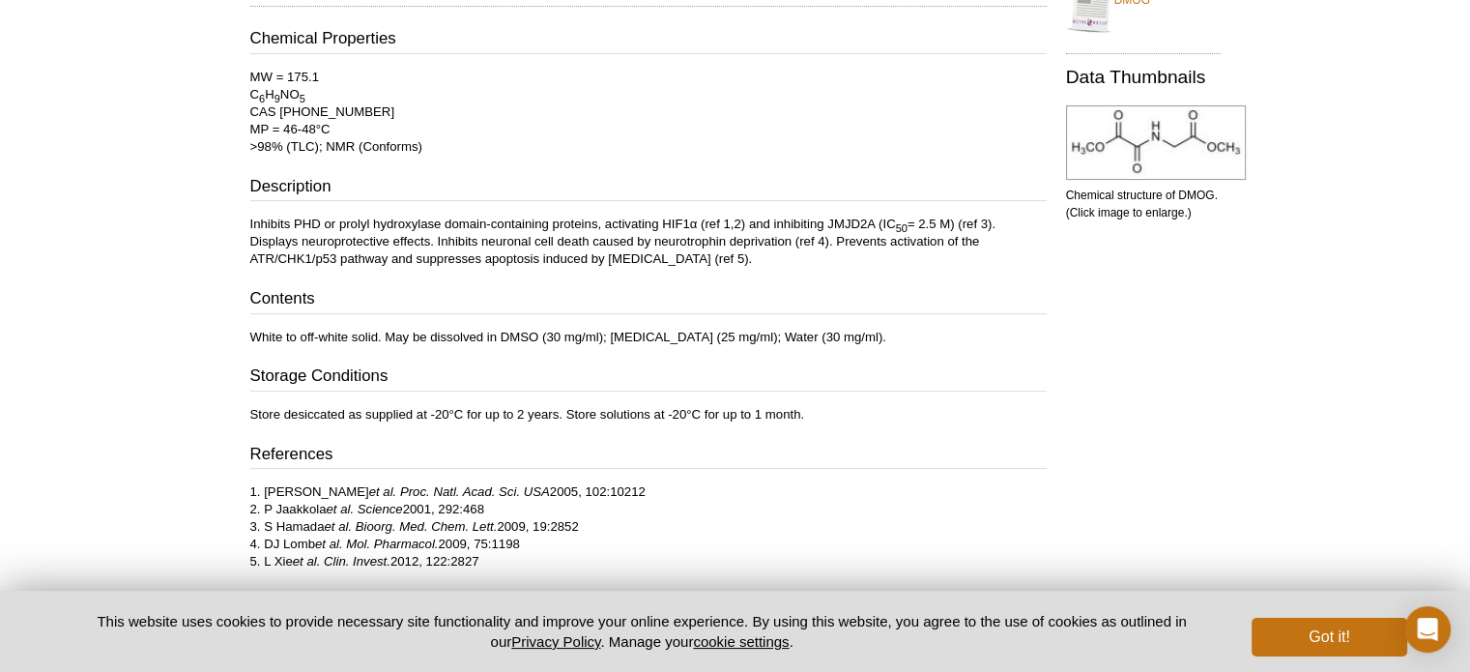
scroll to position [483, 0]
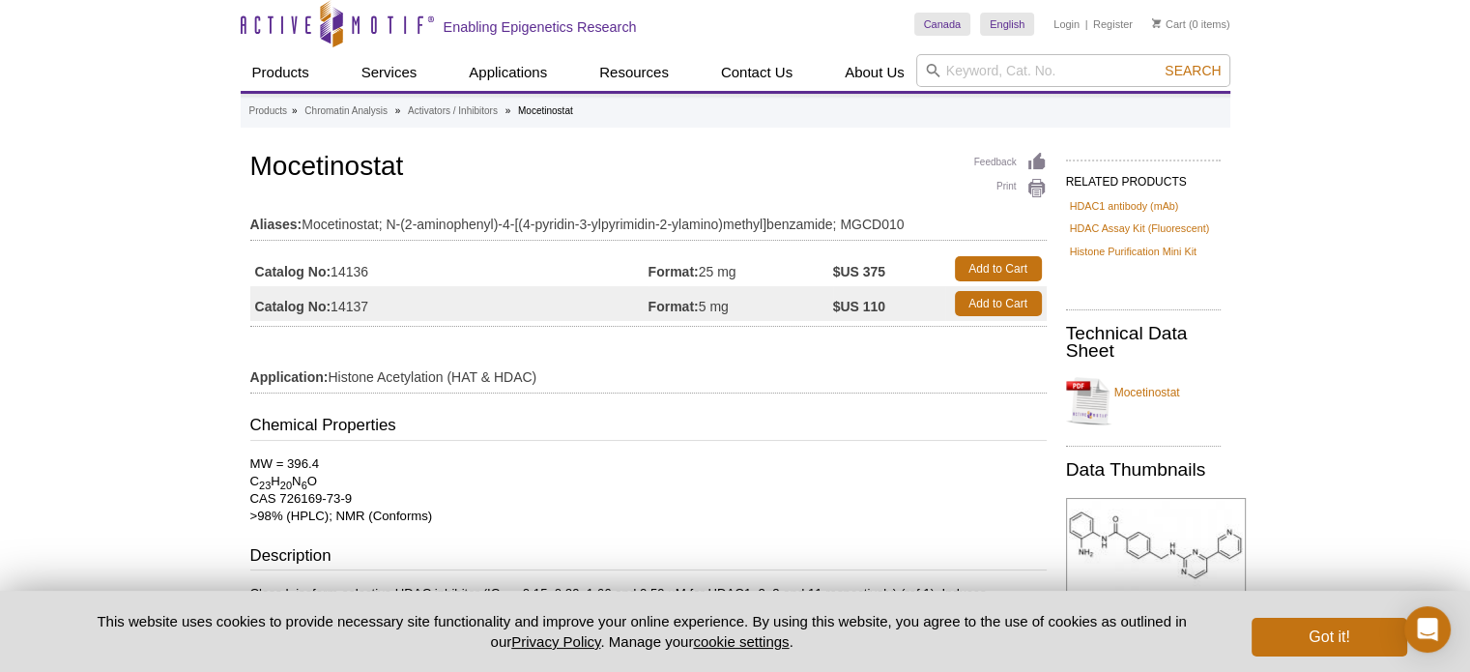
scroll to position [290, 0]
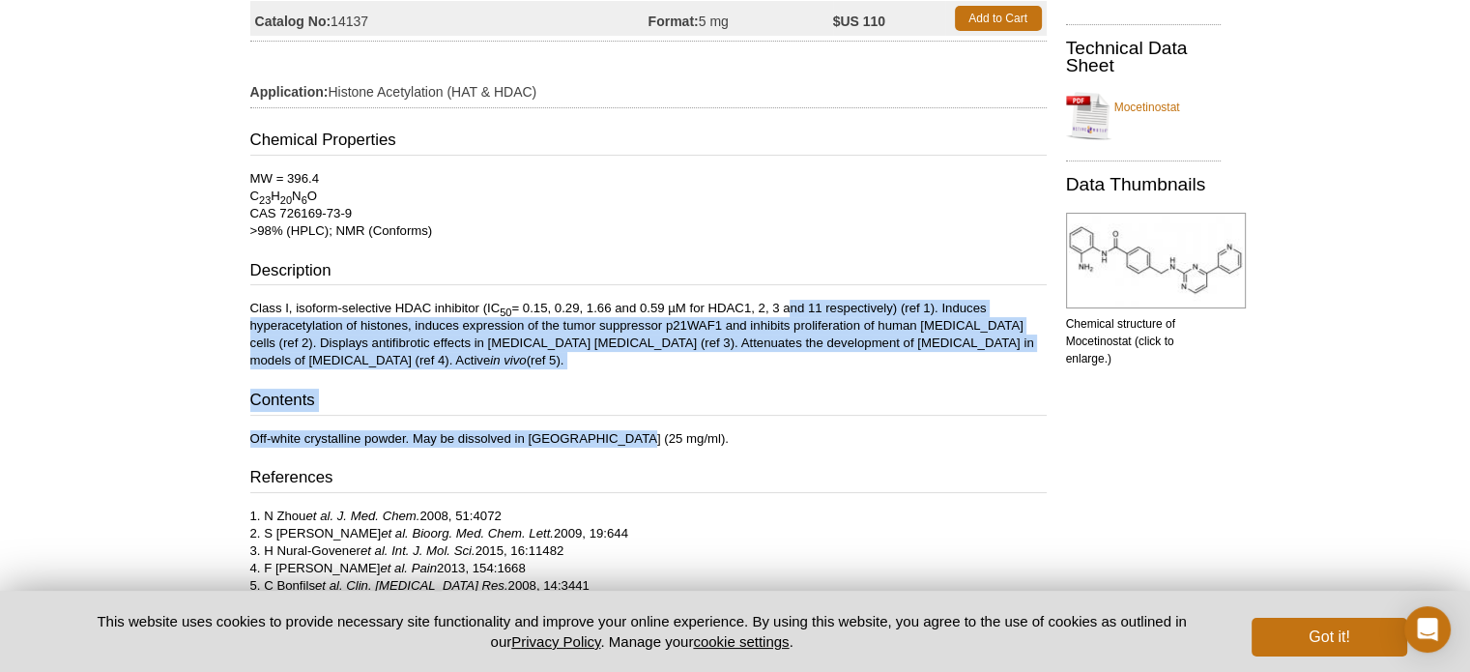
drag, startPoint x: 790, startPoint y: 311, endPoint x: 816, endPoint y: 423, distance: 114.9
click at [816, 423] on div "Chemical Properties MW = 396.4 C 23 H 20 N 6 O CAS 726169-73-9 >98% (HPLC); NMR…" at bounding box center [648, 361] width 796 height 465
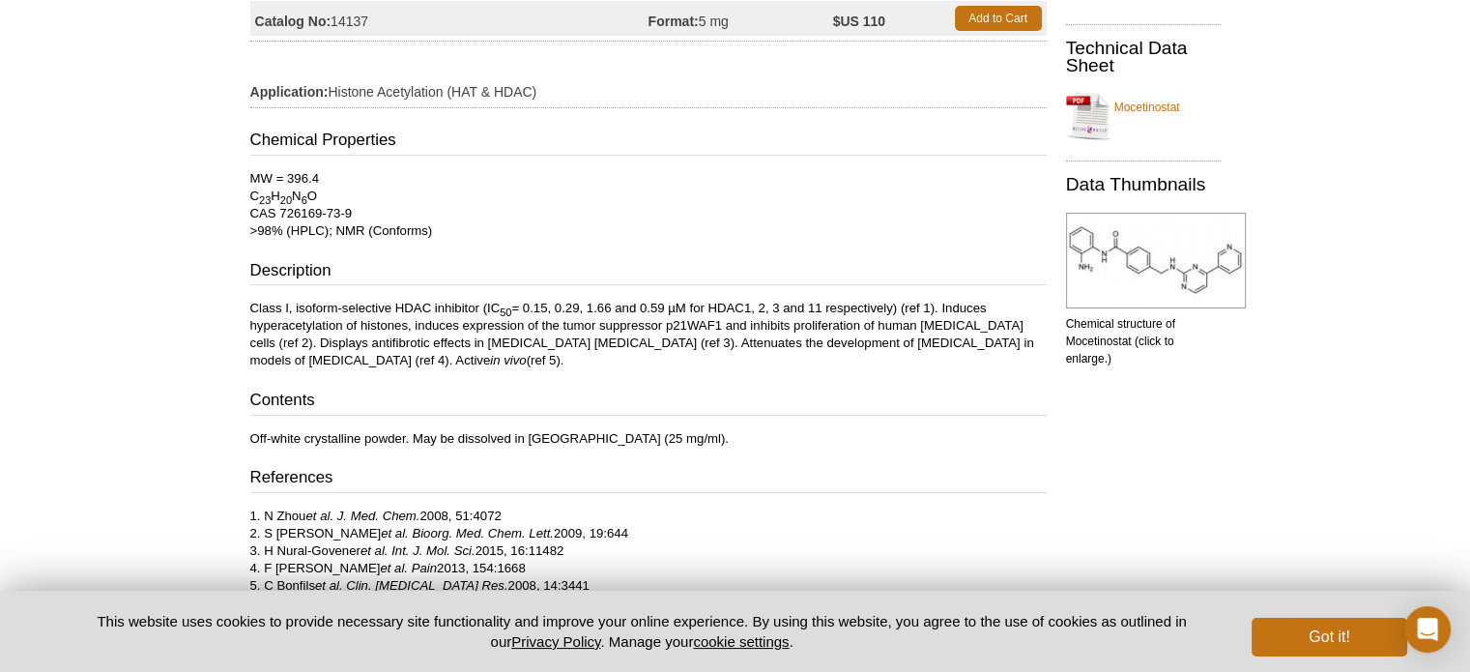
scroll to position [0, 0]
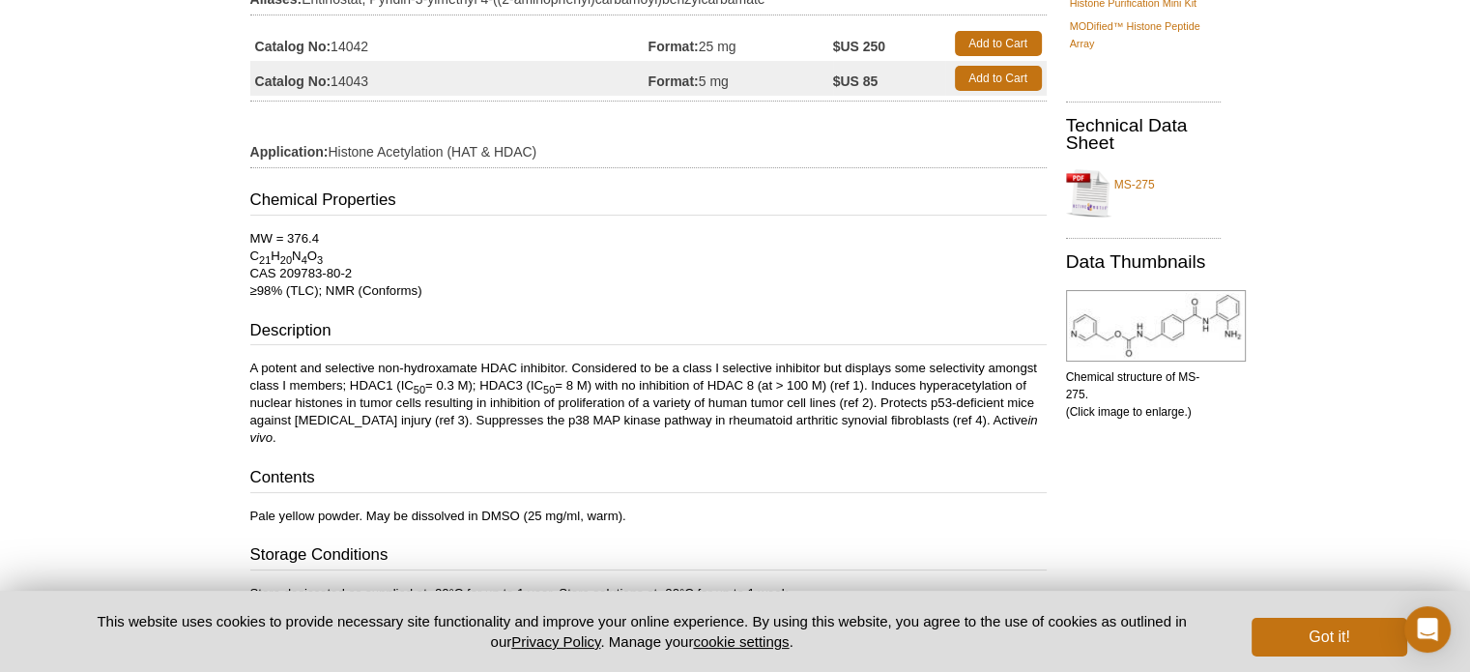
scroll to position [106, 0]
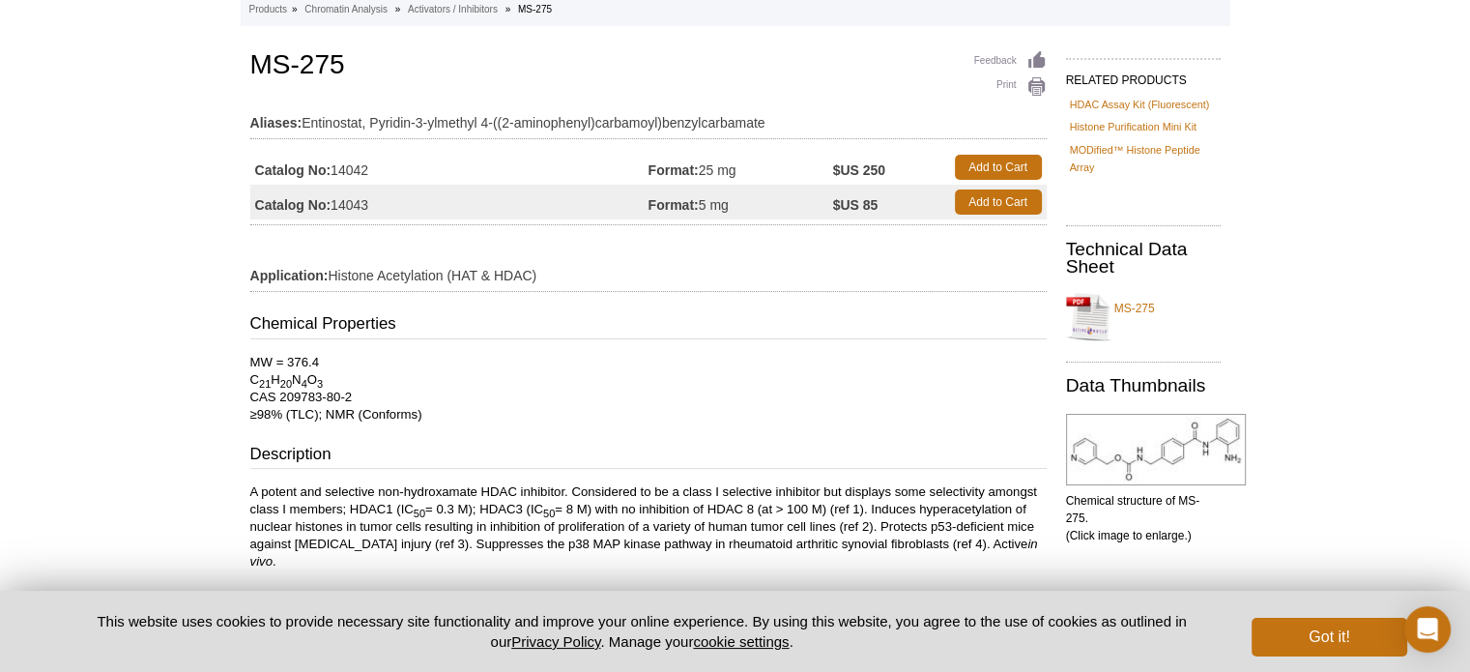
click at [844, 502] on p "A potent and selective non-hydroxamate HDAC inhibitor. Considered to be a class…" at bounding box center [648, 526] width 796 height 87
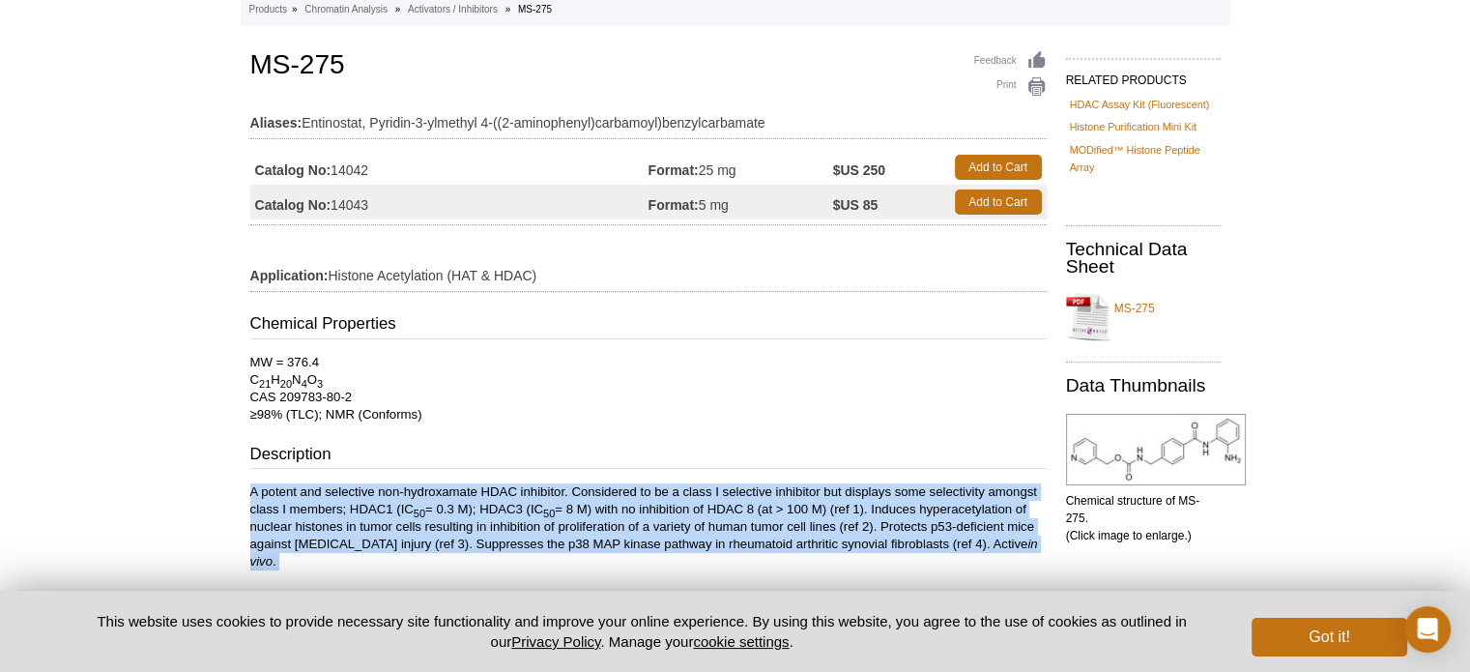
click at [844, 502] on p "A potent and selective non-hydroxamate HDAC inhibitor. Considered to be a class…" at bounding box center [648, 526] width 796 height 87
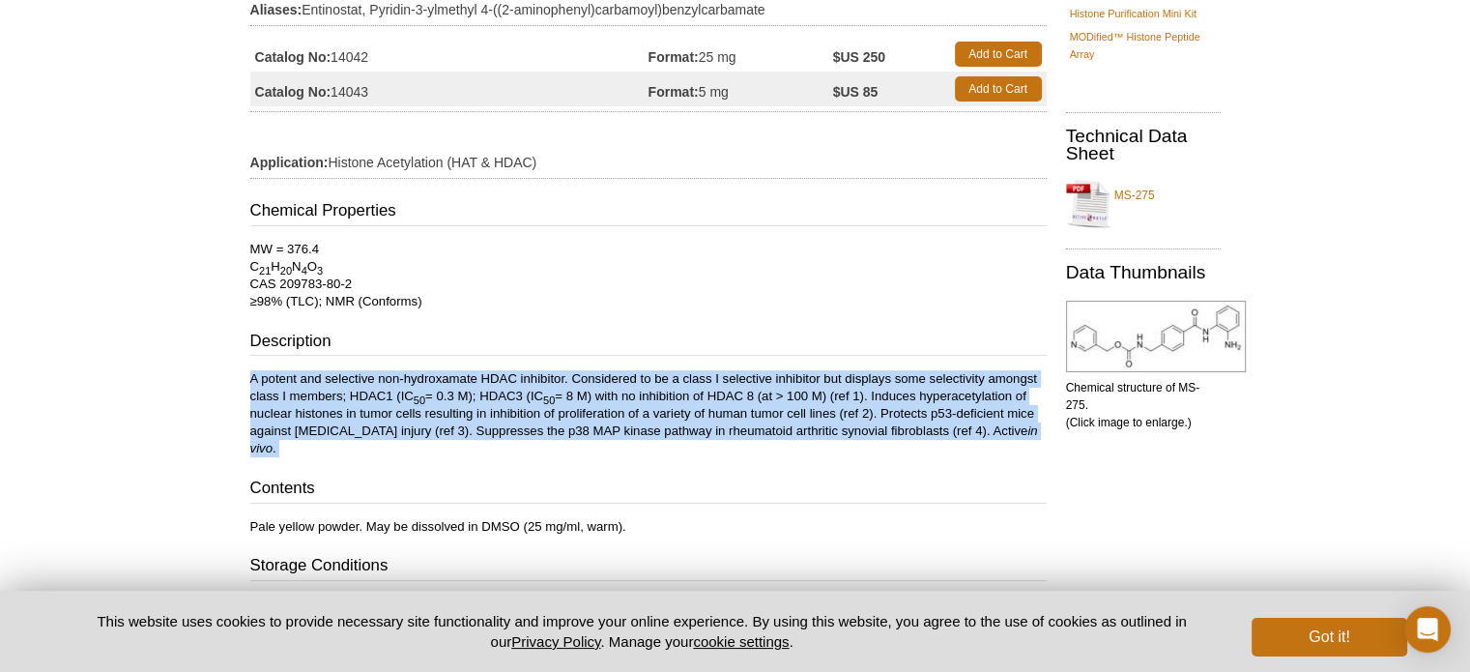
scroll to position [290, 0]
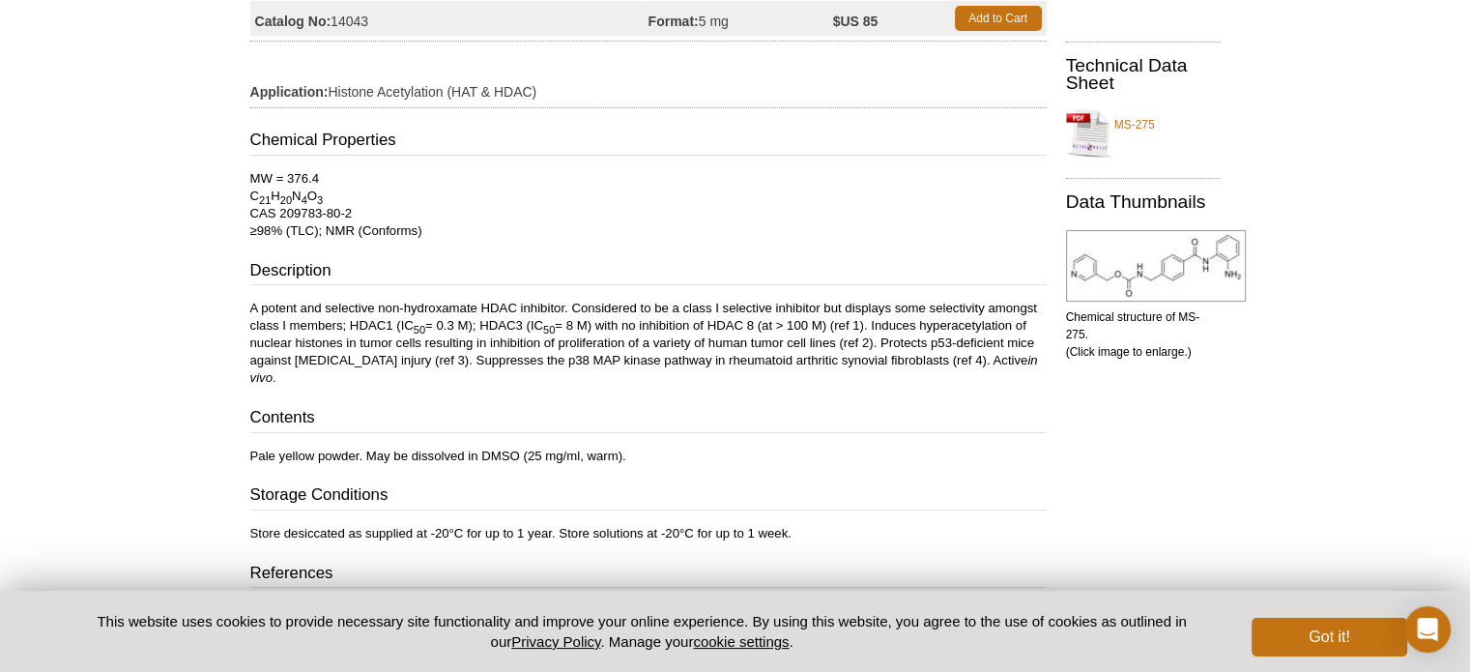
click at [668, 425] on div "Chemical Properties MW = 376.4 C 21 H 20 N 4 O 3 CAS 209783-80-2 ≥98% (TLC); NM…" at bounding box center [648, 400] width 796 height 543
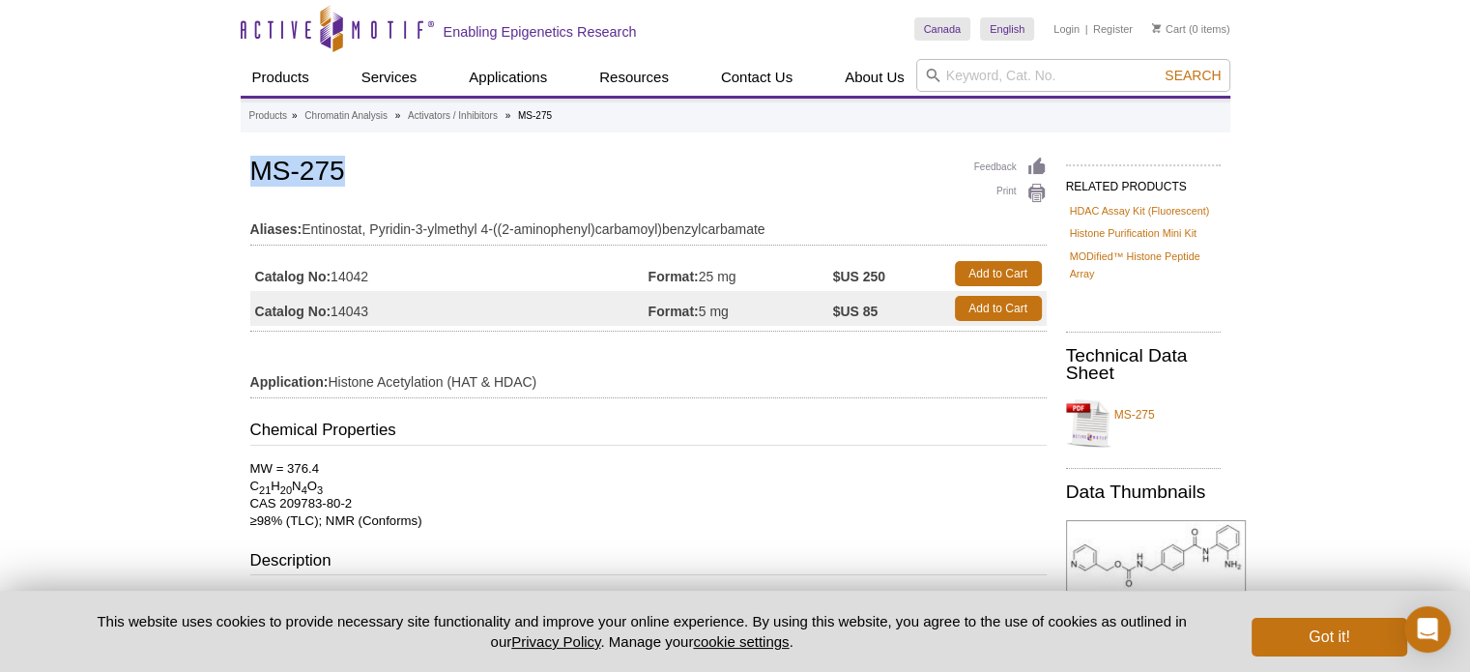
drag, startPoint x: 367, startPoint y: 172, endPoint x: 236, endPoint y: 165, distance: 131.6
click at [236, 165] on div "Active Motif Logo Enabling Epigenetics Research 0 Search Skip to content Active…" at bounding box center [735, 682] width 1470 height 1364
copy h1 "MS-275"
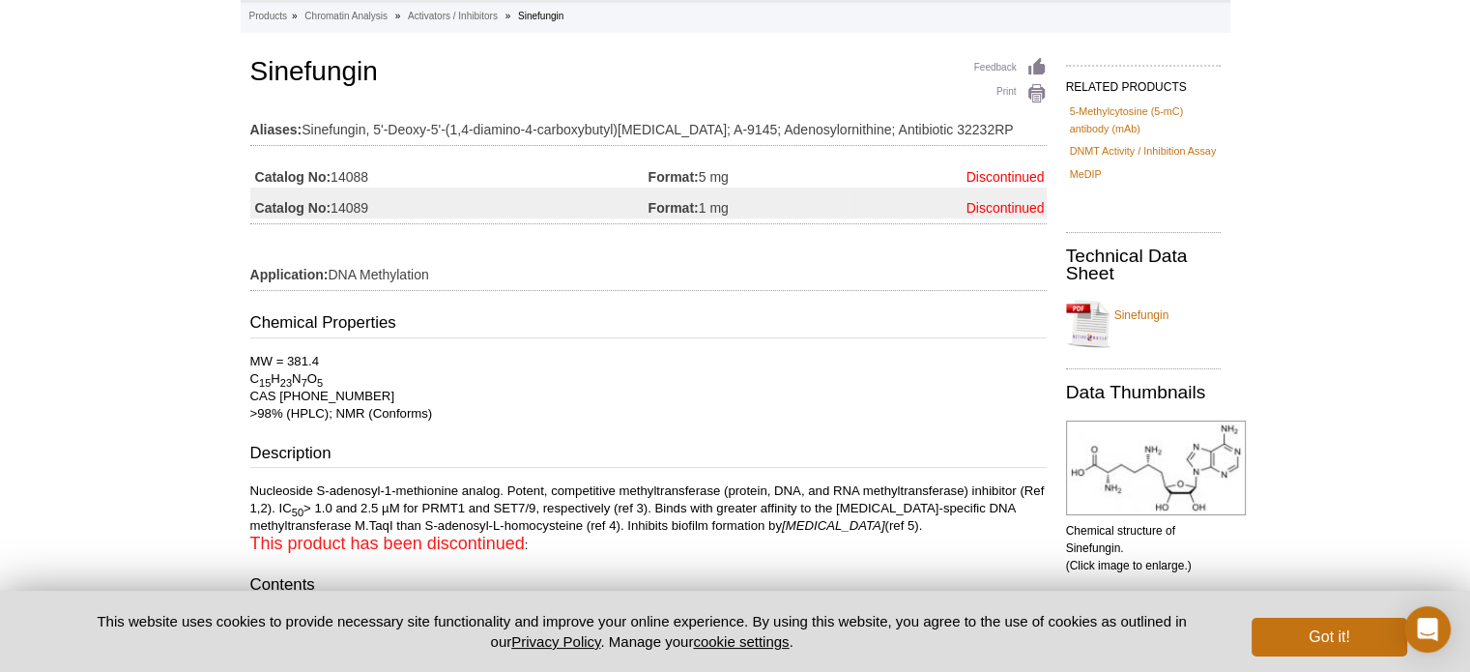
scroll to position [97, 0]
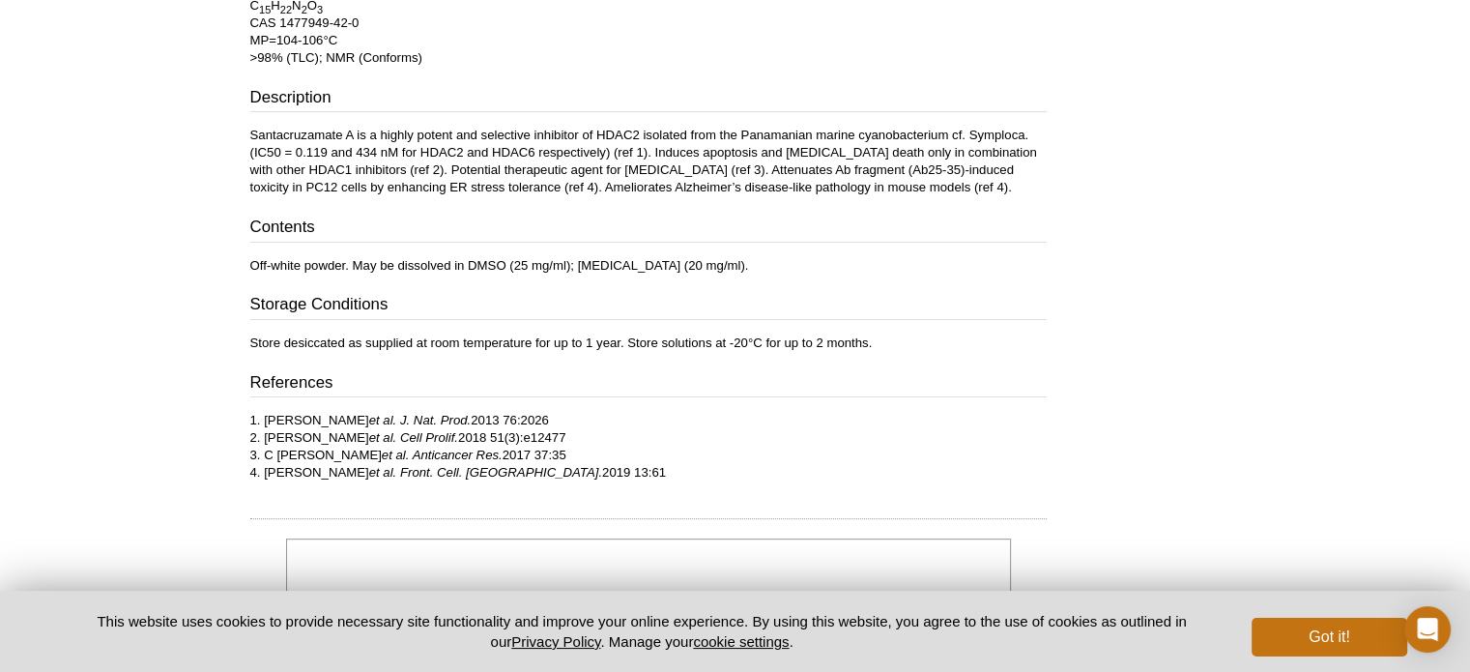
scroll to position [773, 0]
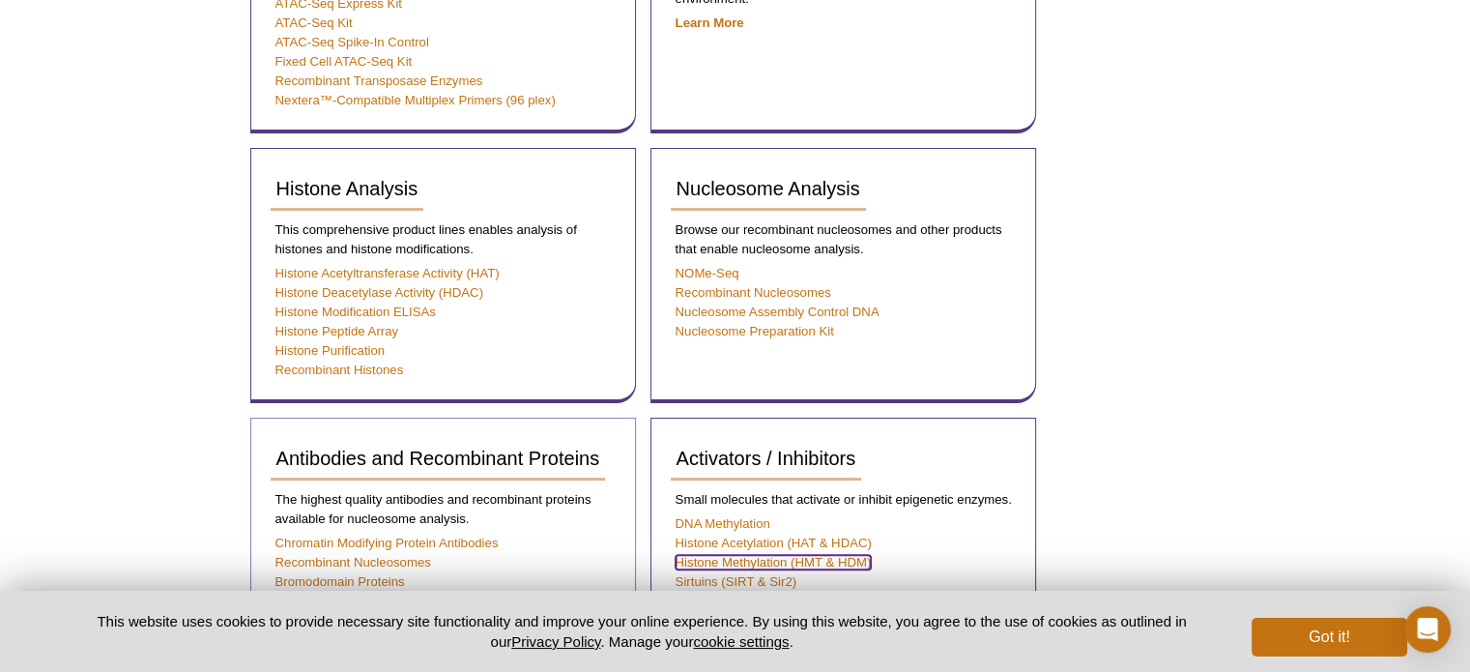
scroll to position [197, 0]
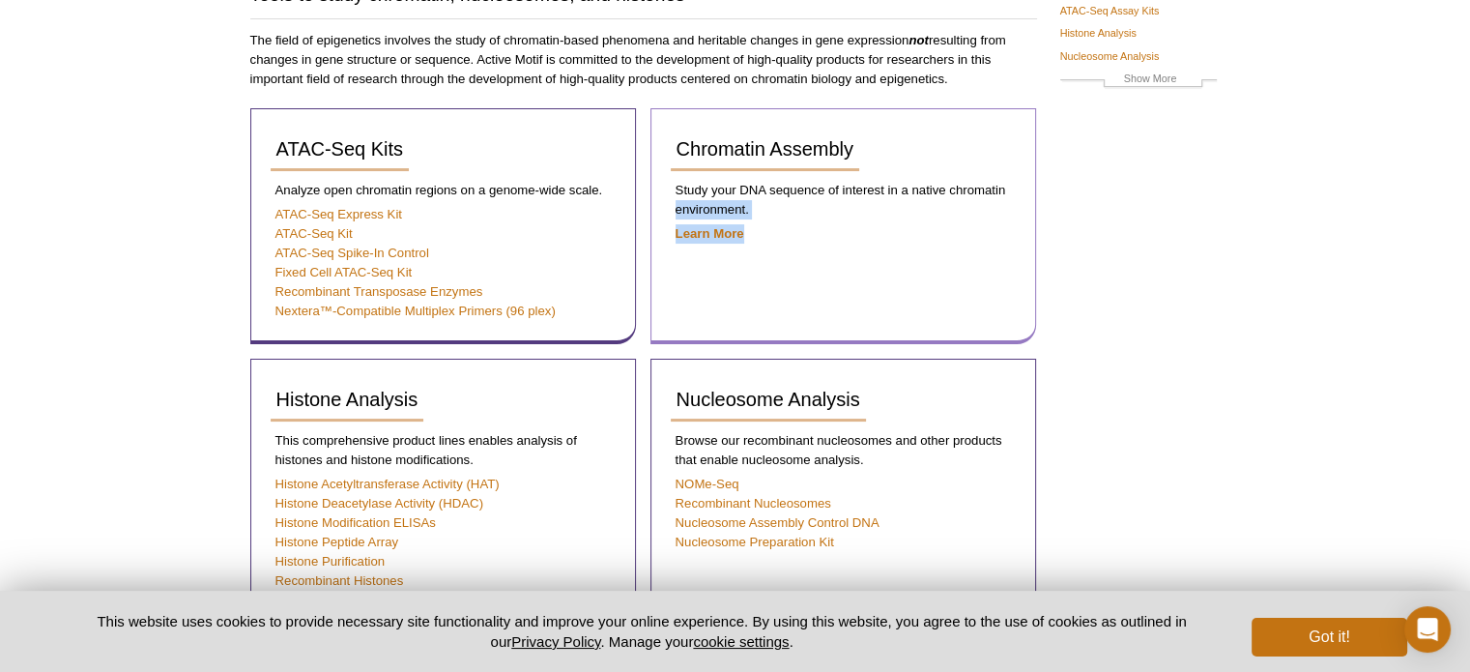
drag, startPoint x: 1006, startPoint y: 183, endPoint x: 1003, endPoint y: 254, distance: 71.6
click at [1001, 244] on div "Chromatin Assembly Study your DNA sequence of interest in a native chromatin en…" at bounding box center [843, 226] width 386 height 236
click at [1006, 287] on div "Chromatin Assembly Study your DNA sequence of interest in a native chromatin en…" at bounding box center [843, 226] width 386 height 236
click at [962, 281] on div "Chromatin Assembly Study your DNA sequence of interest in a native chromatin en…" at bounding box center [843, 226] width 386 height 236
click at [955, 279] on div "Chromatin Assembly Study your DNA sequence of interest in a native chromatin en…" at bounding box center [843, 226] width 386 height 236
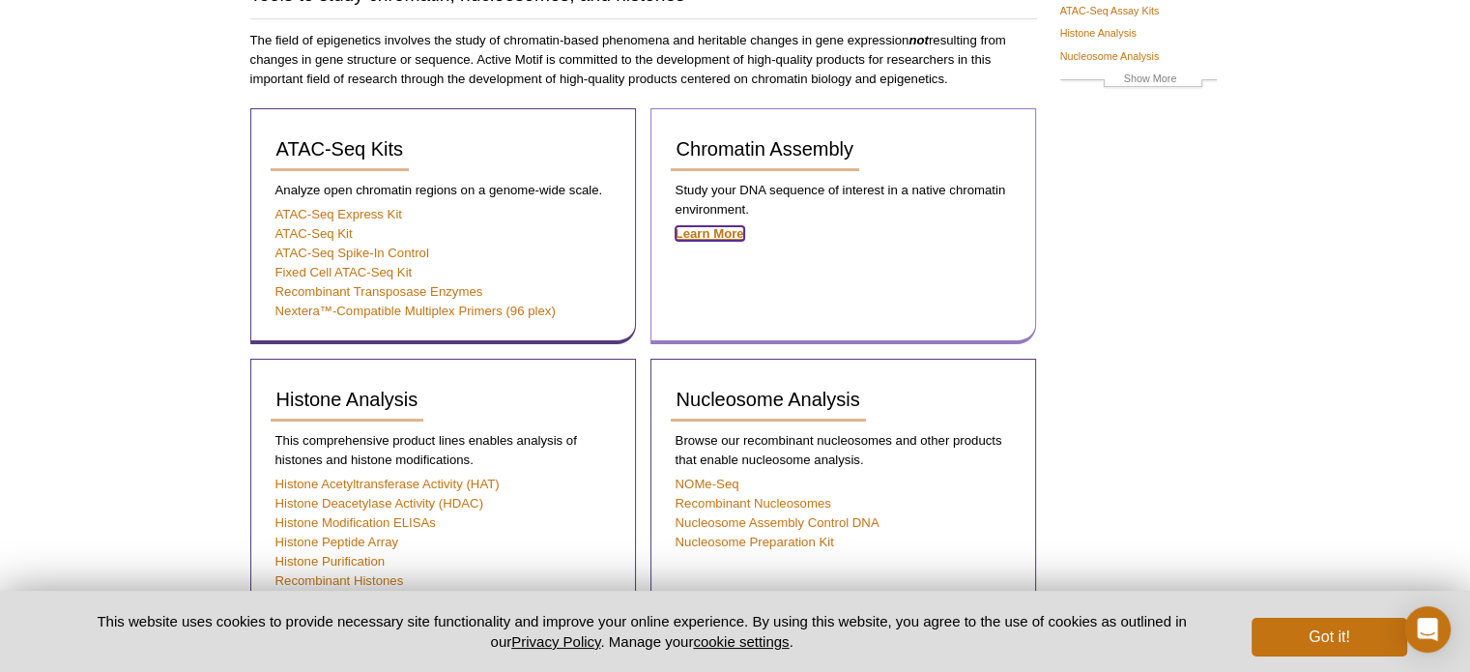
click at [732, 231] on strong "Learn More" at bounding box center [709, 233] width 69 height 14
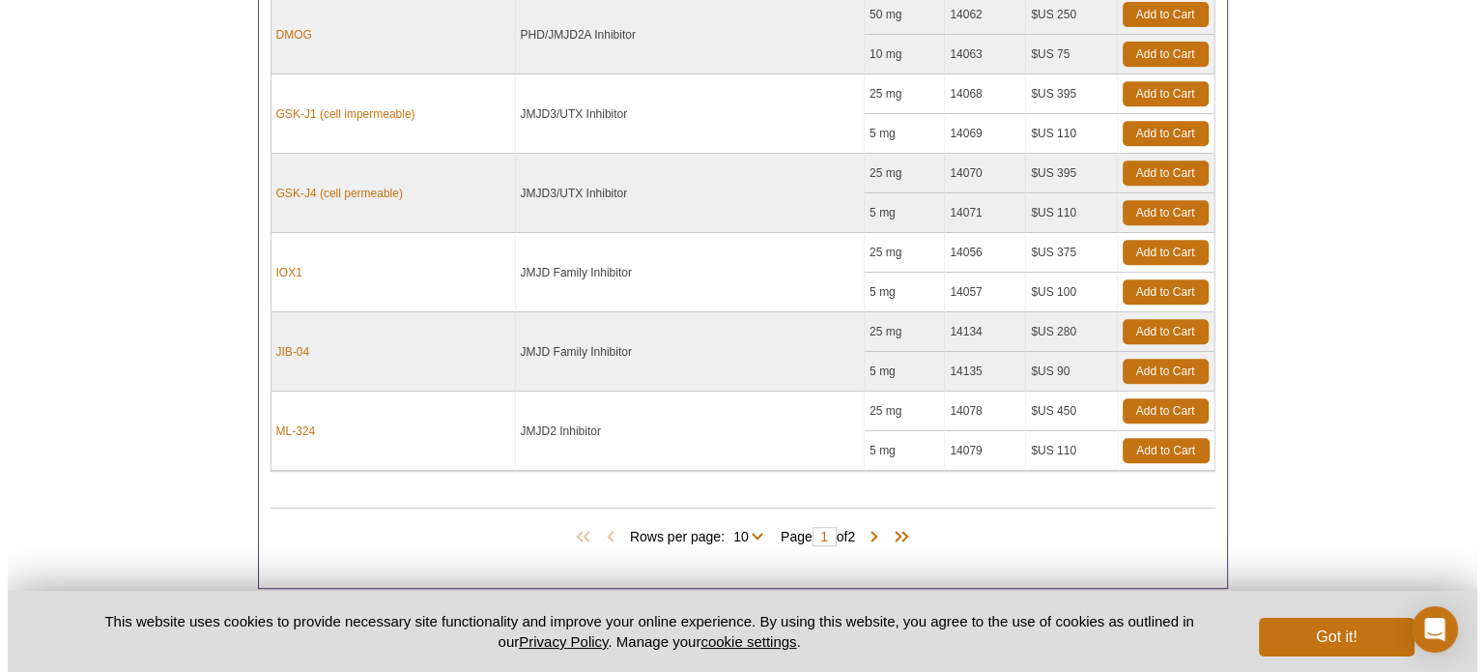
scroll to position [966, 0]
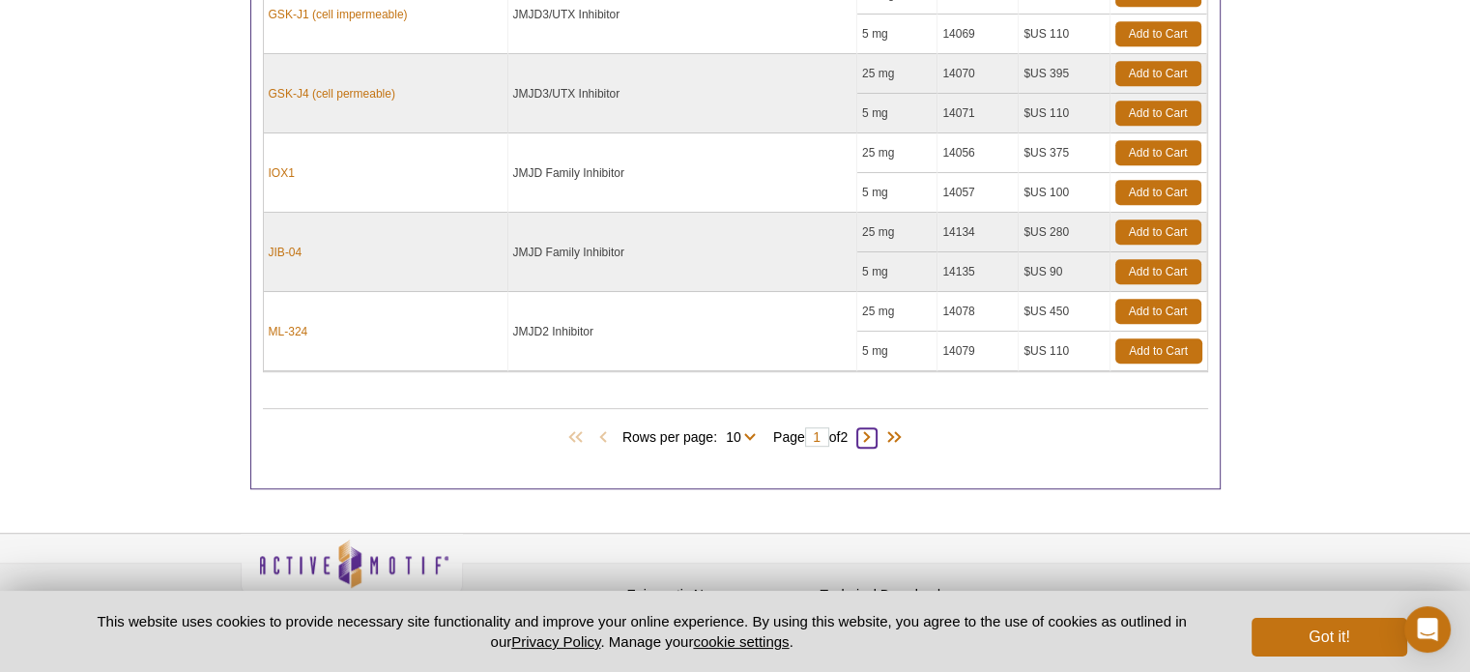
click at [874, 432] on span at bounding box center [866, 437] width 19 height 19
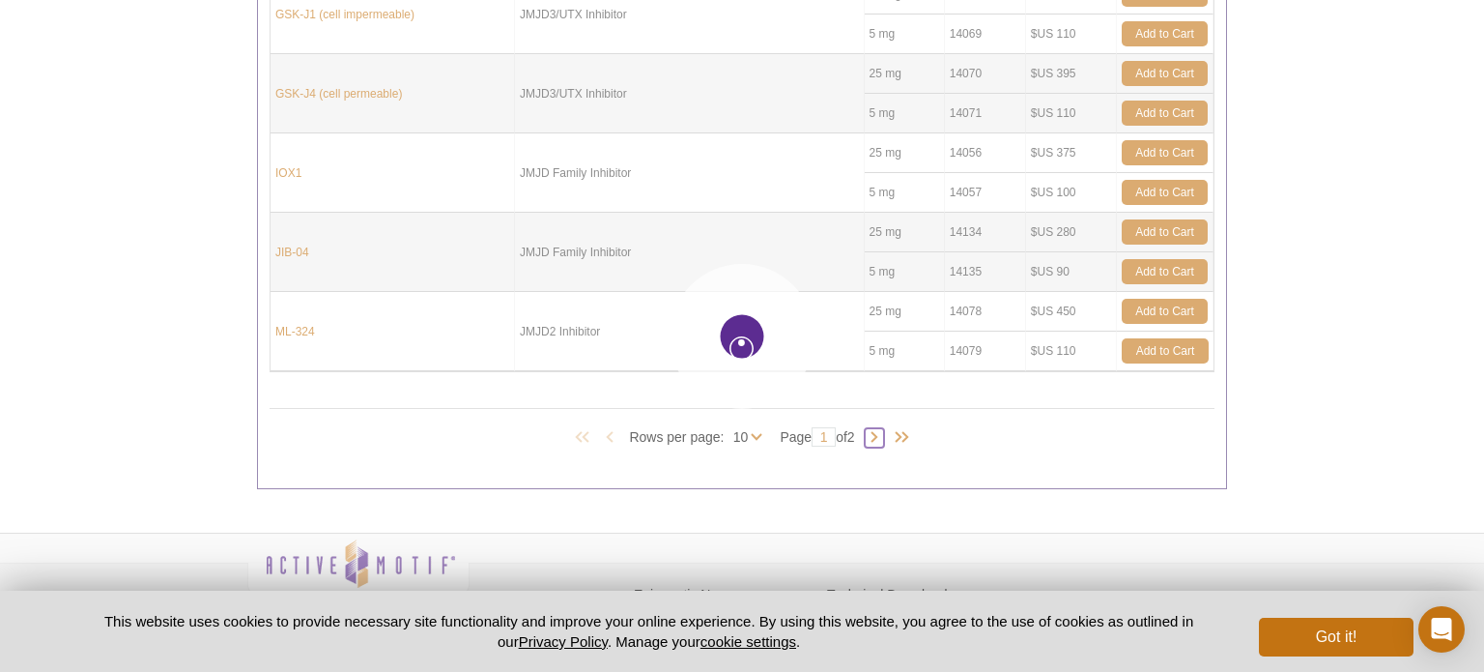
type input "2"
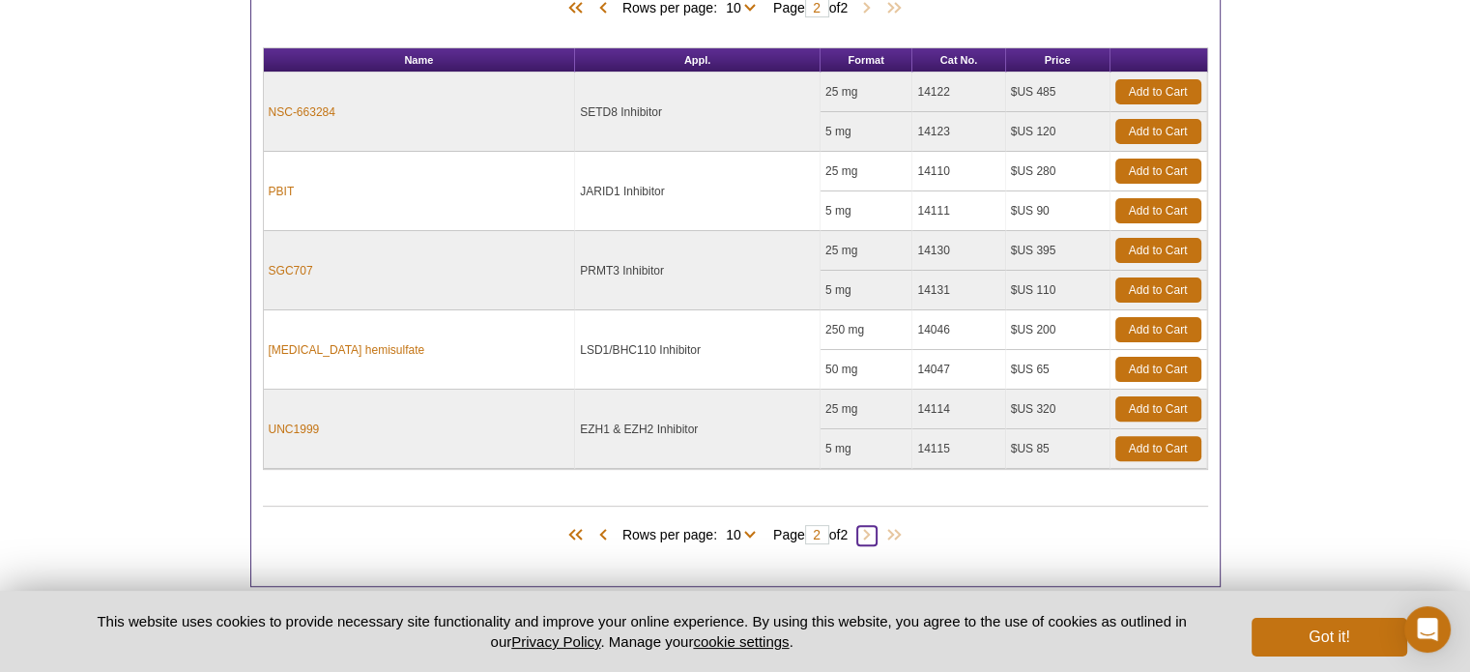
scroll to position [635, 0]
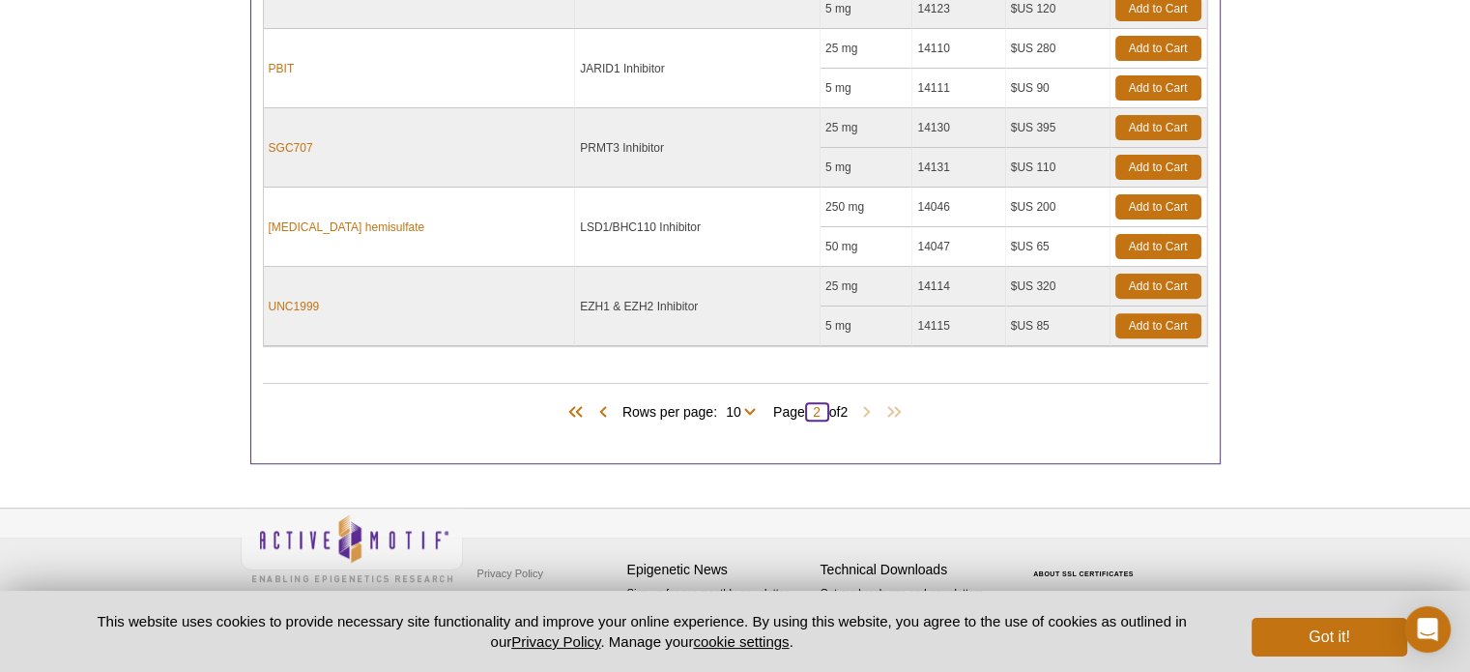
click at [819, 410] on input "2" at bounding box center [817, 411] width 24 height 19
click at [593, 405] on span at bounding box center [602, 412] width 19 height 19
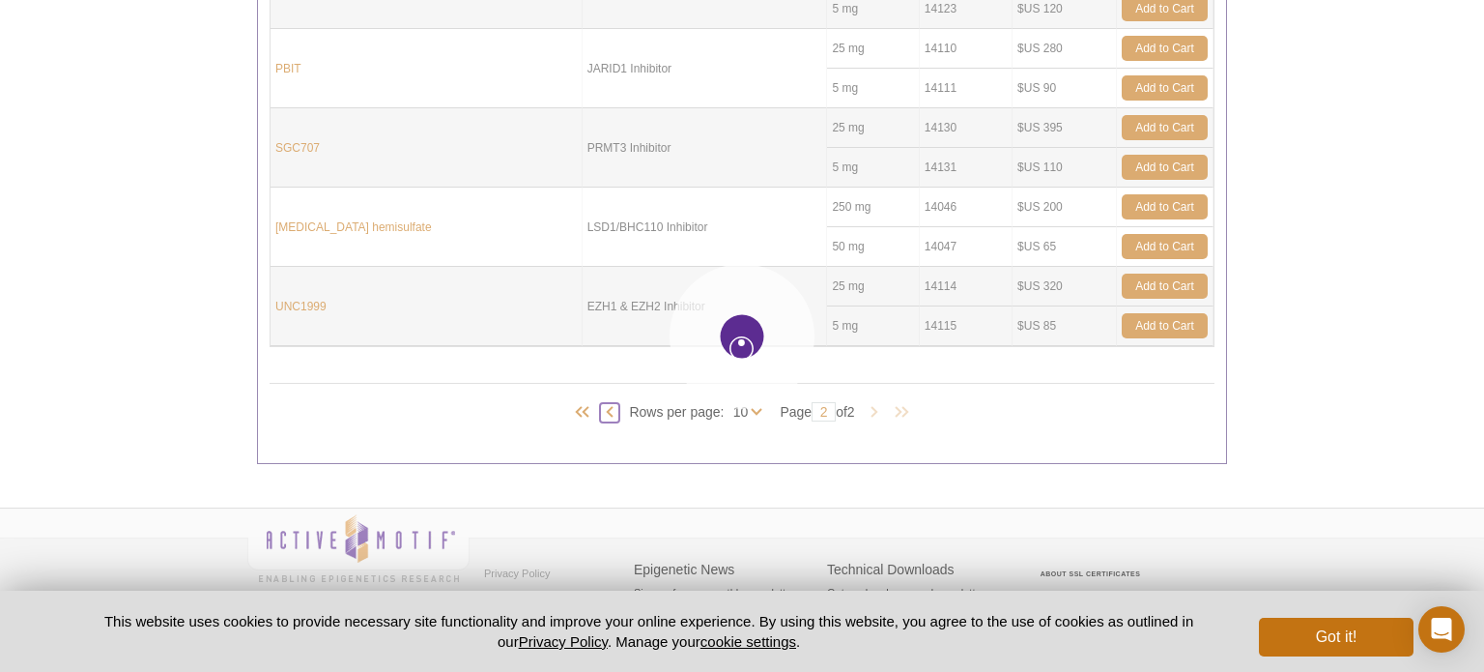
type input "1"
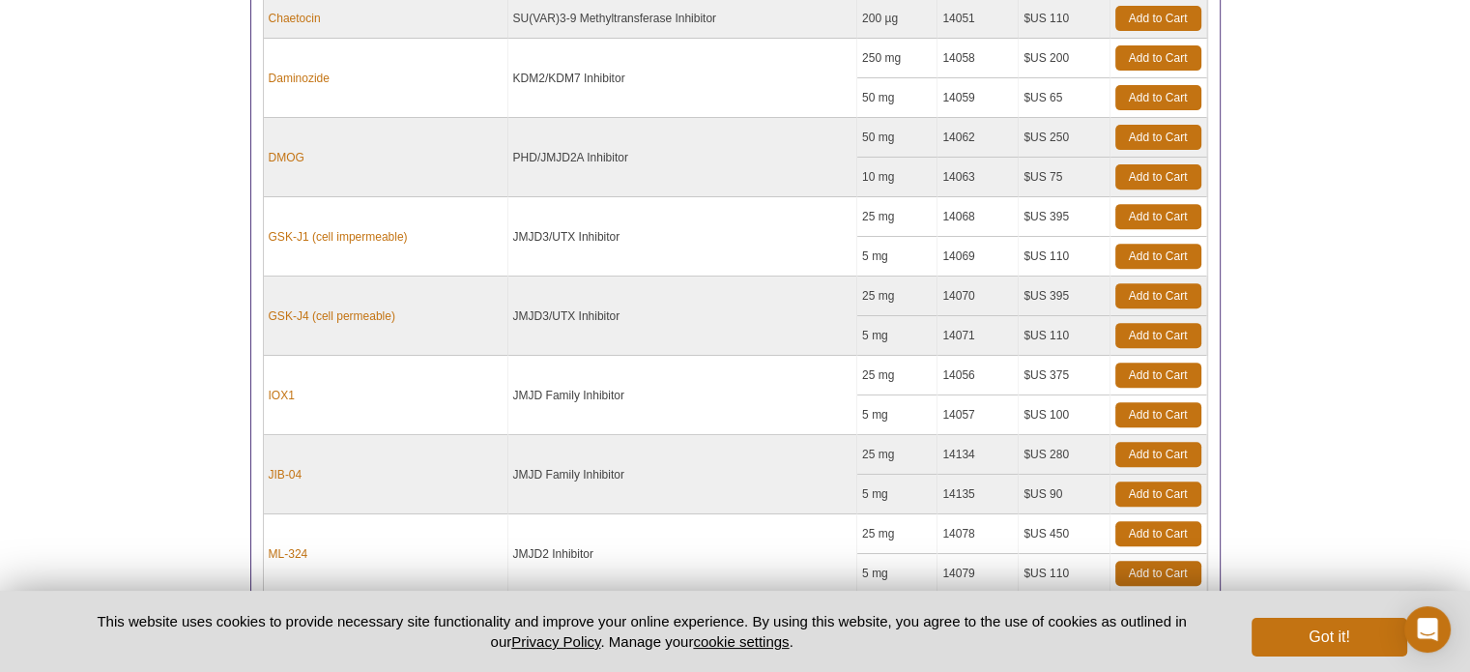
scroll to position [893, 0]
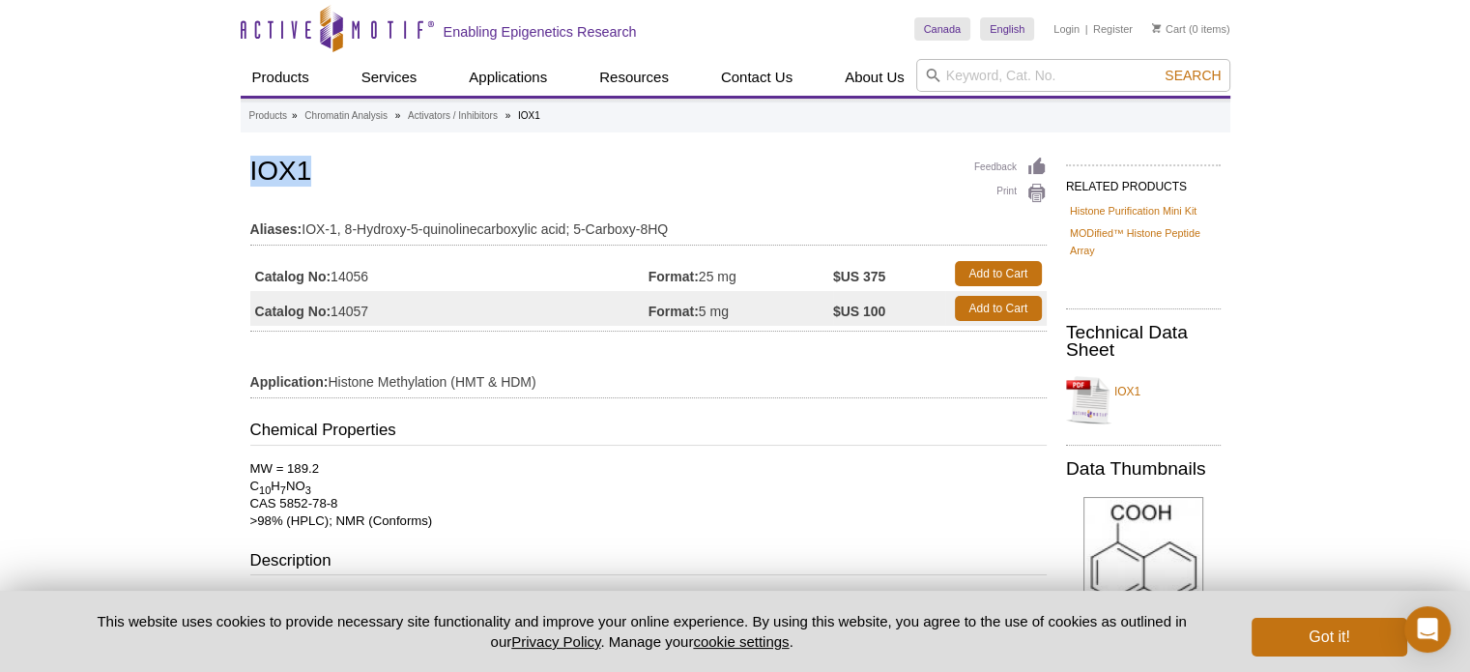
drag, startPoint x: 349, startPoint y: 161, endPoint x: 241, endPoint y: 164, distance: 108.3
click at [241, 164] on div "Feedback Print IOX1 Aliases: IOX-1, 8-Hydroxy-5-quinolinecarboxylic acid; 5-Car…" at bounding box center [644, 617] width 806 height 928
copy h1 "IOX1"
drag, startPoint x: 361, startPoint y: 303, endPoint x: 335, endPoint y: 302, distance: 26.1
click at [335, 302] on td "Catalog No: 14057" at bounding box center [449, 308] width 398 height 35
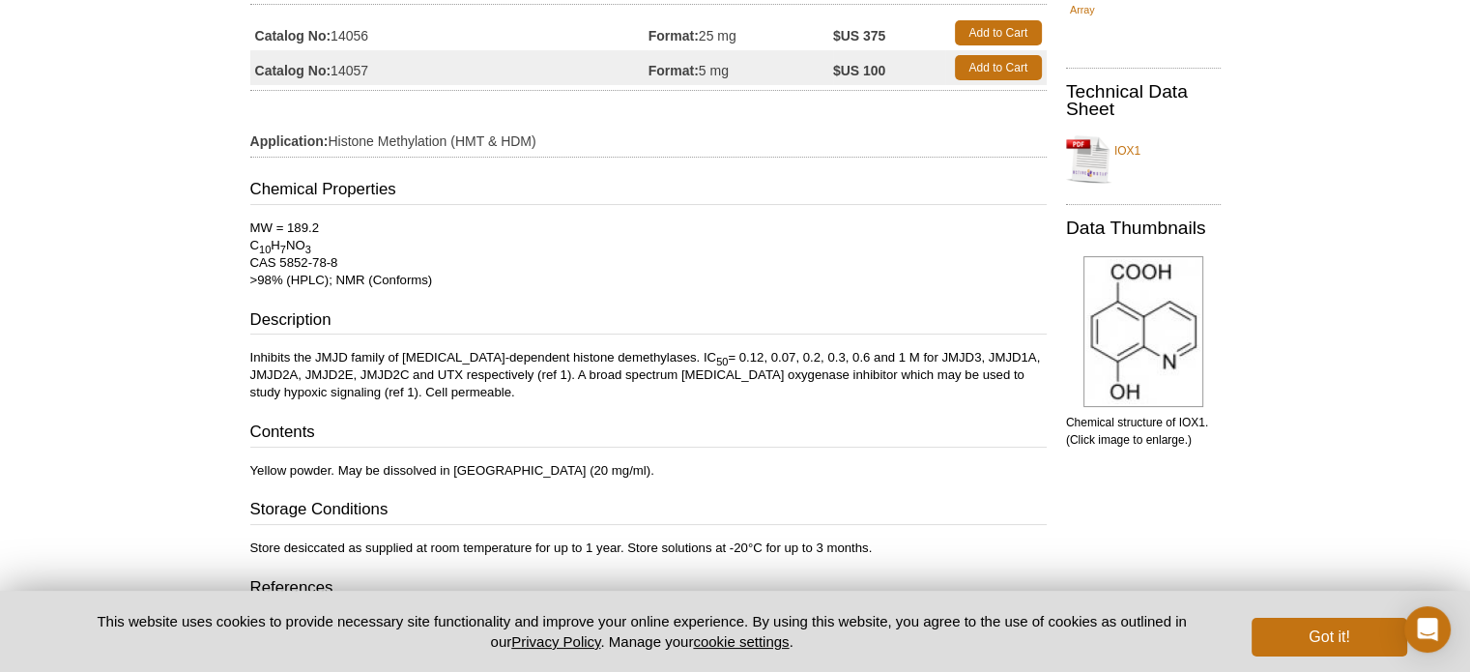
scroll to position [387, 0]
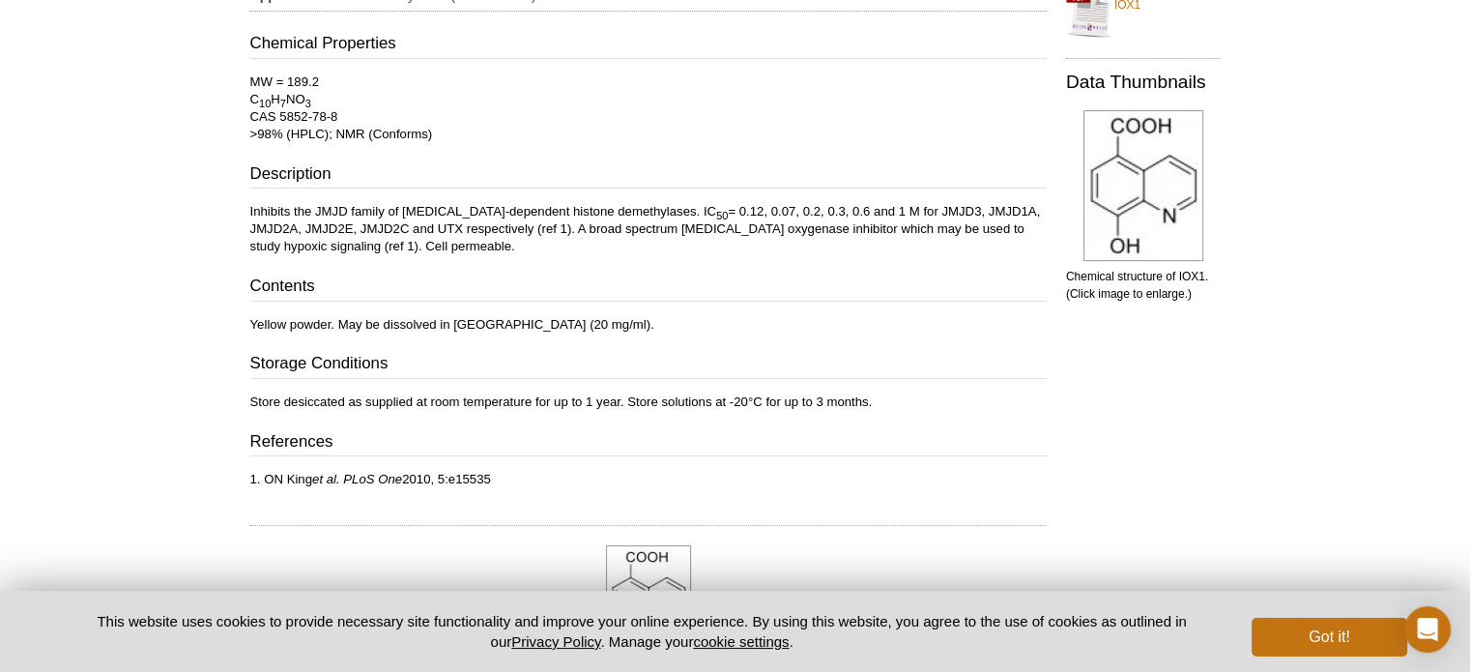
drag, startPoint x: 753, startPoint y: 297, endPoint x: 746, endPoint y: 257, distance: 40.2
click at [749, 291] on h3 "Contents" at bounding box center [648, 287] width 796 height 27
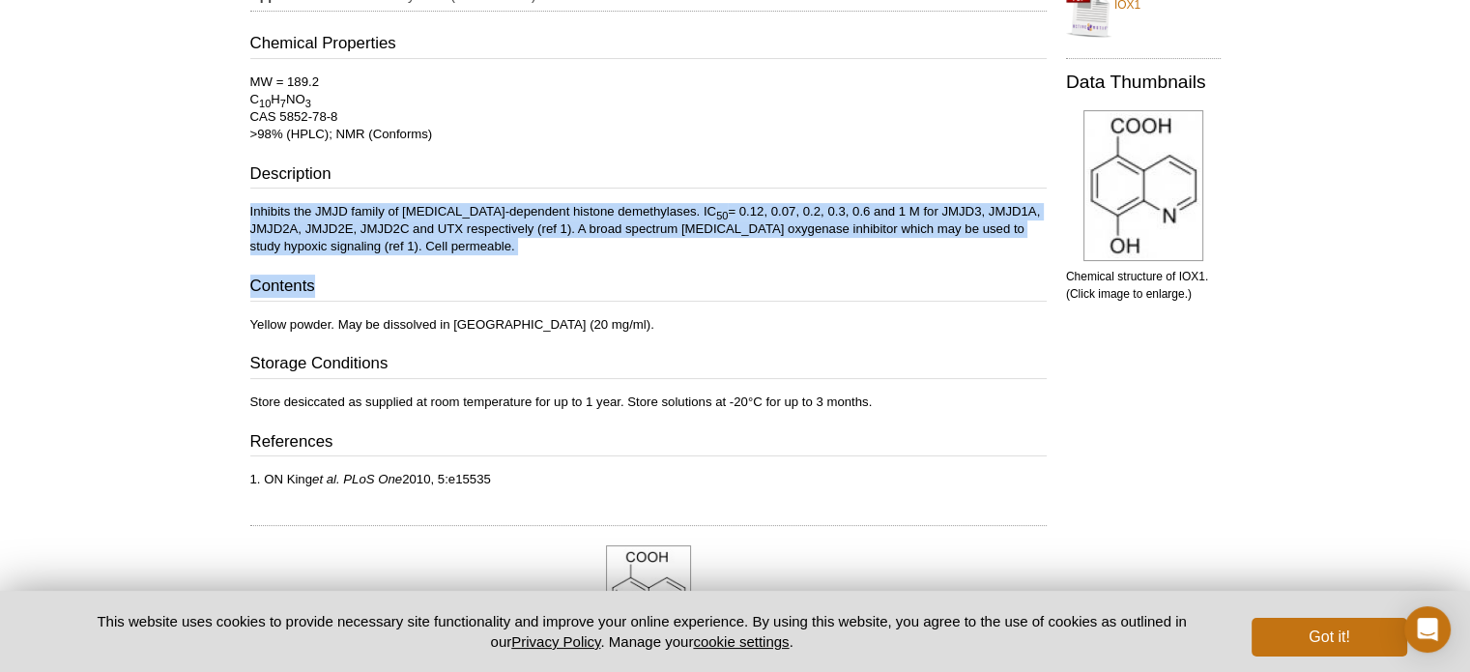
drag, startPoint x: 746, startPoint y: 257, endPoint x: 742, endPoint y: 168, distance: 89.0
click at [751, 173] on div "Chemical Properties MW = 189.2 C 10 H 7 NO 3 CAS 5852-78-8 >98% (HPLC); NMR (Co…" at bounding box center [648, 260] width 796 height 456
click at [748, 170] on h3 "Description" at bounding box center [648, 175] width 796 height 27
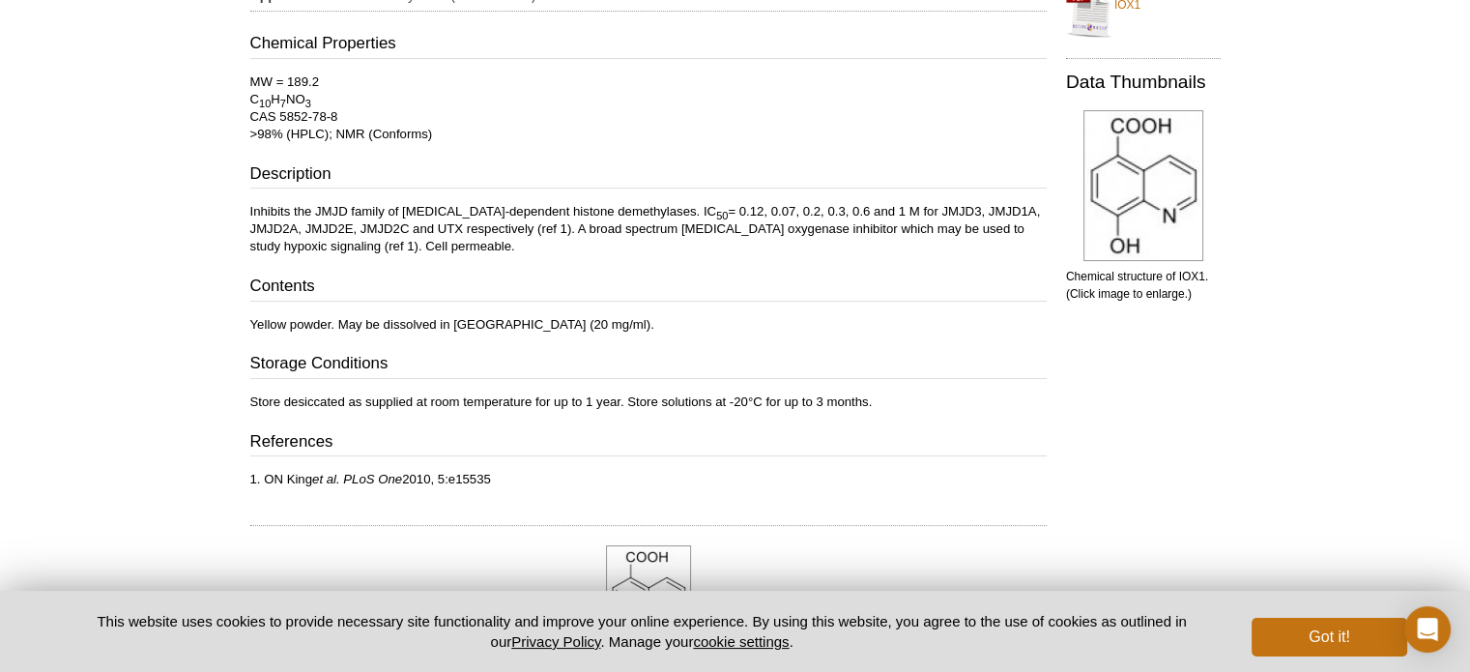
click at [769, 361] on h3 "Storage Conditions" at bounding box center [648, 365] width 796 height 27
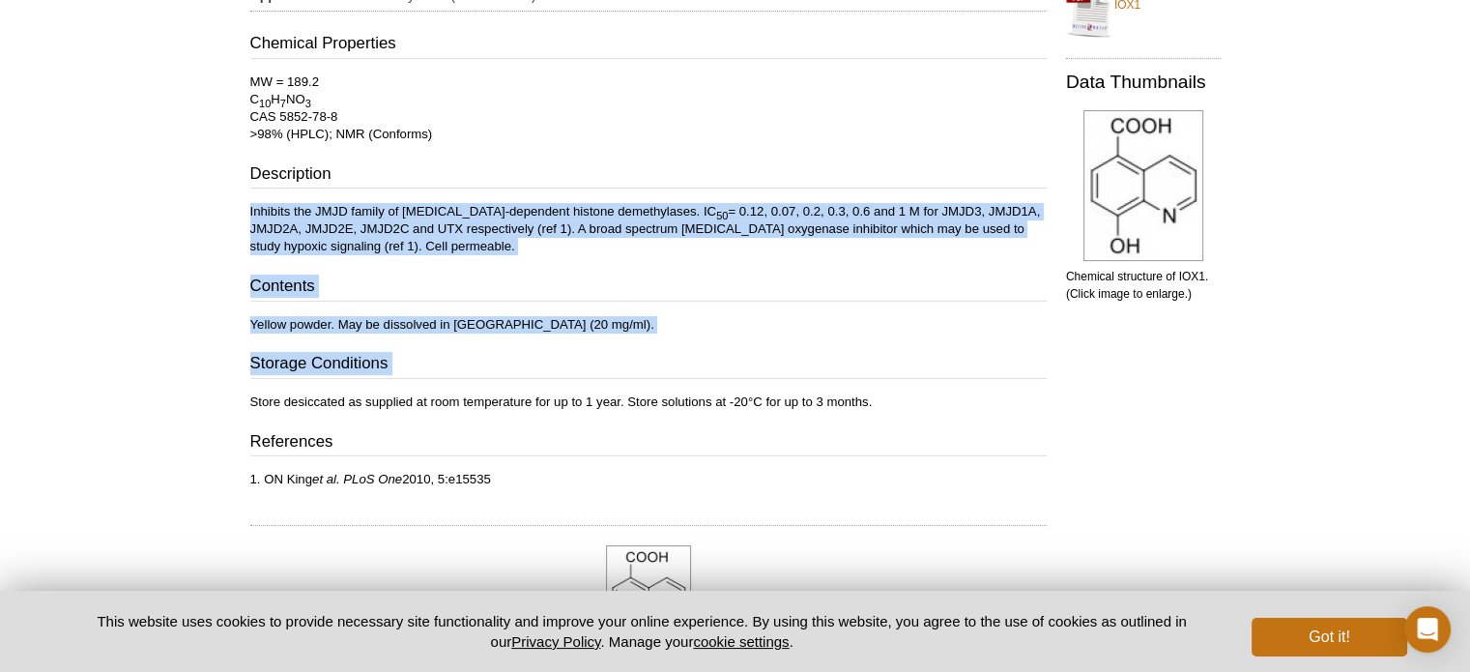
drag, startPoint x: 769, startPoint y: 361, endPoint x: 775, endPoint y: 158, distance: 204.0
click at [775, 158] on div "Chemical Properties MW = 189.2 C 10 H 7 NO 3 CAS 5852-78-8 >98% (HPLC); NMR (Co…" at bounding box center [648, 260] width 796 height 456
click at [756, 367] on h3 "Storage Conditions" at bounding box center [648, 365] width 796 height 27
click at [750, 364] on h3 "Storage Conditions" at bounding box center [648, 365] width 796 height 27
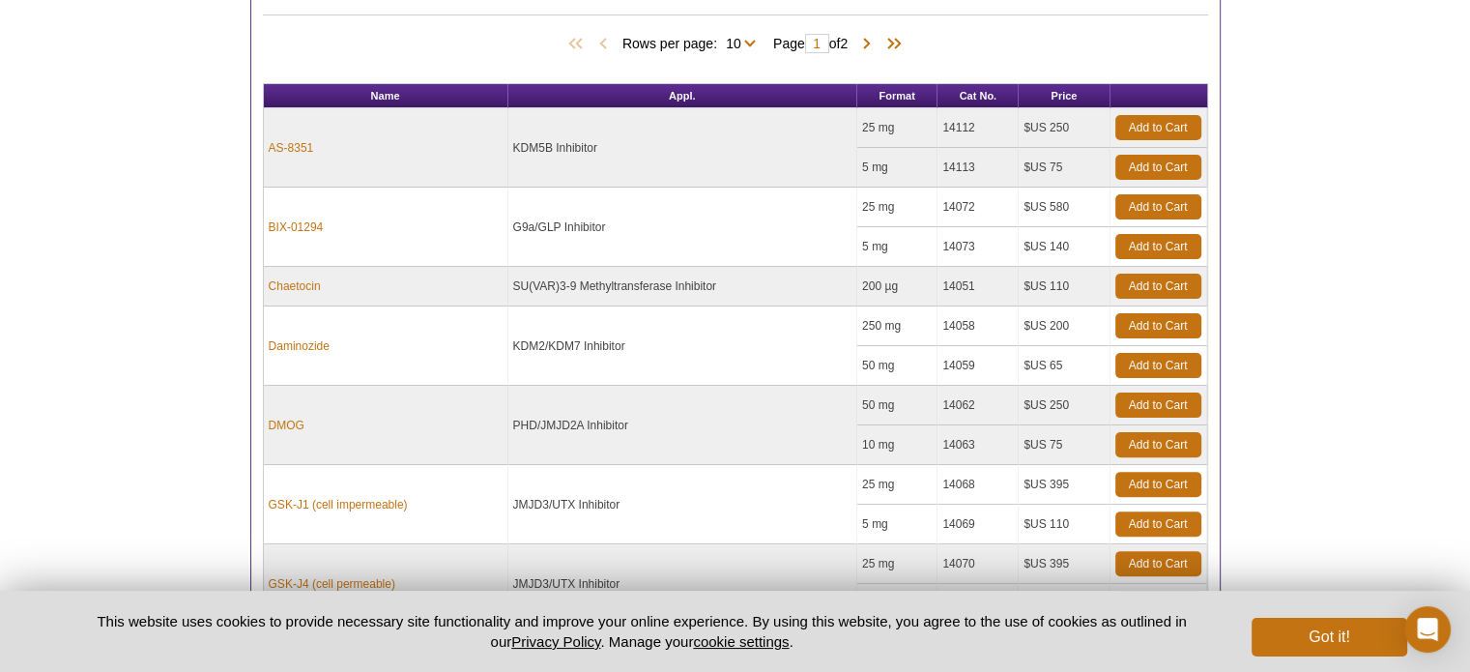
scroll to position [313, 0]
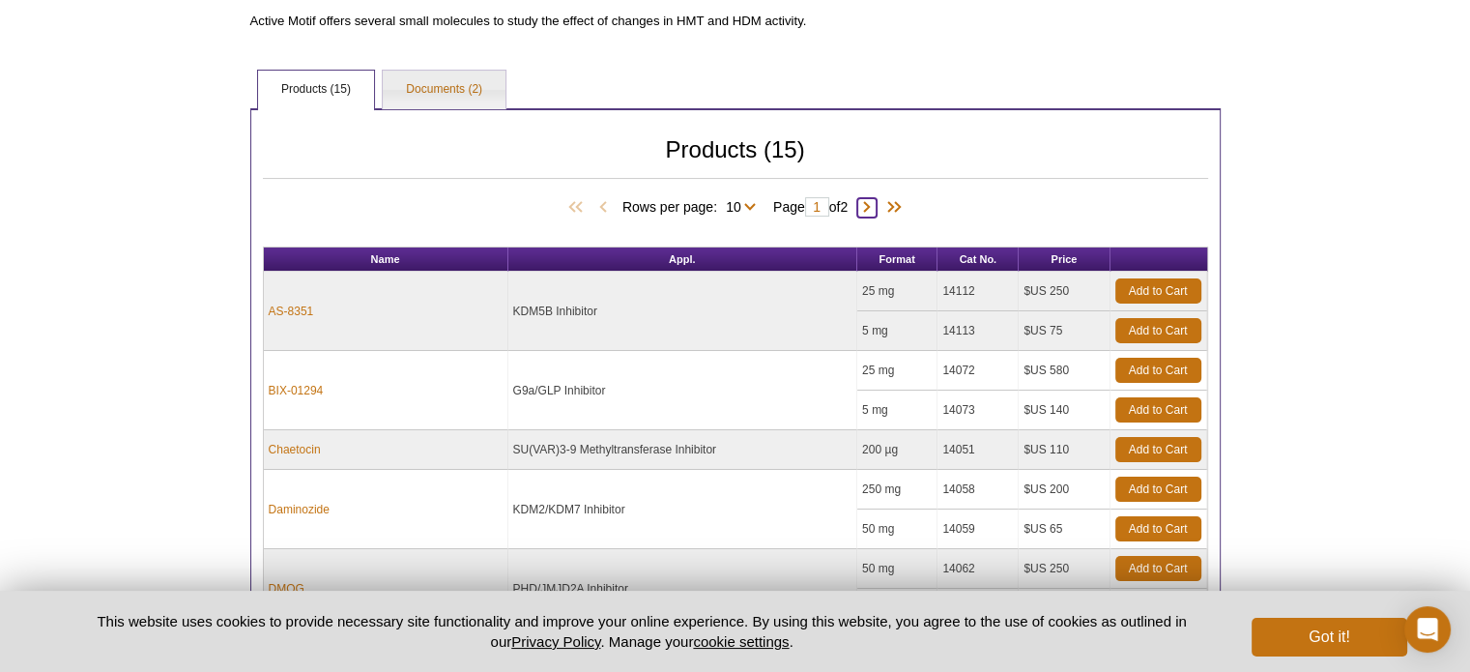
click at [876, 199] on span at bounding box center [866, 207] width 19 height 19
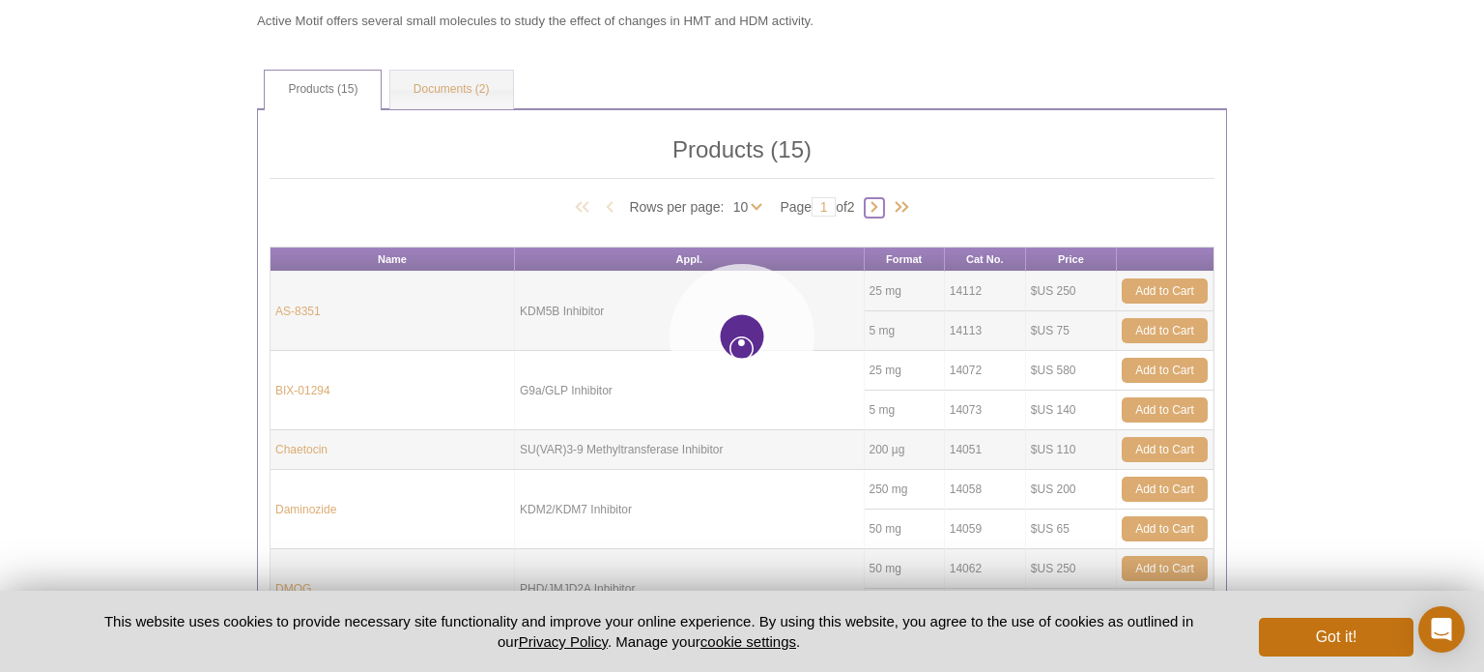
type input "2"
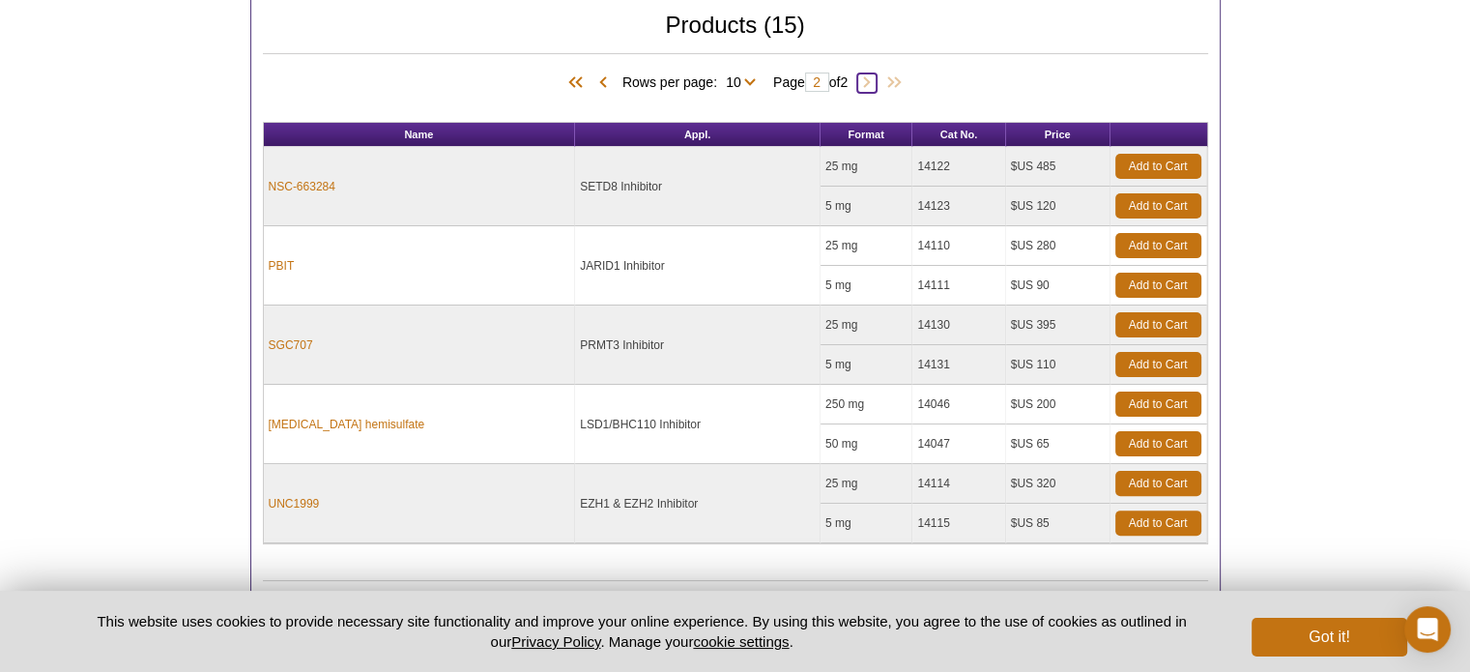
scroll to position [603, 0]
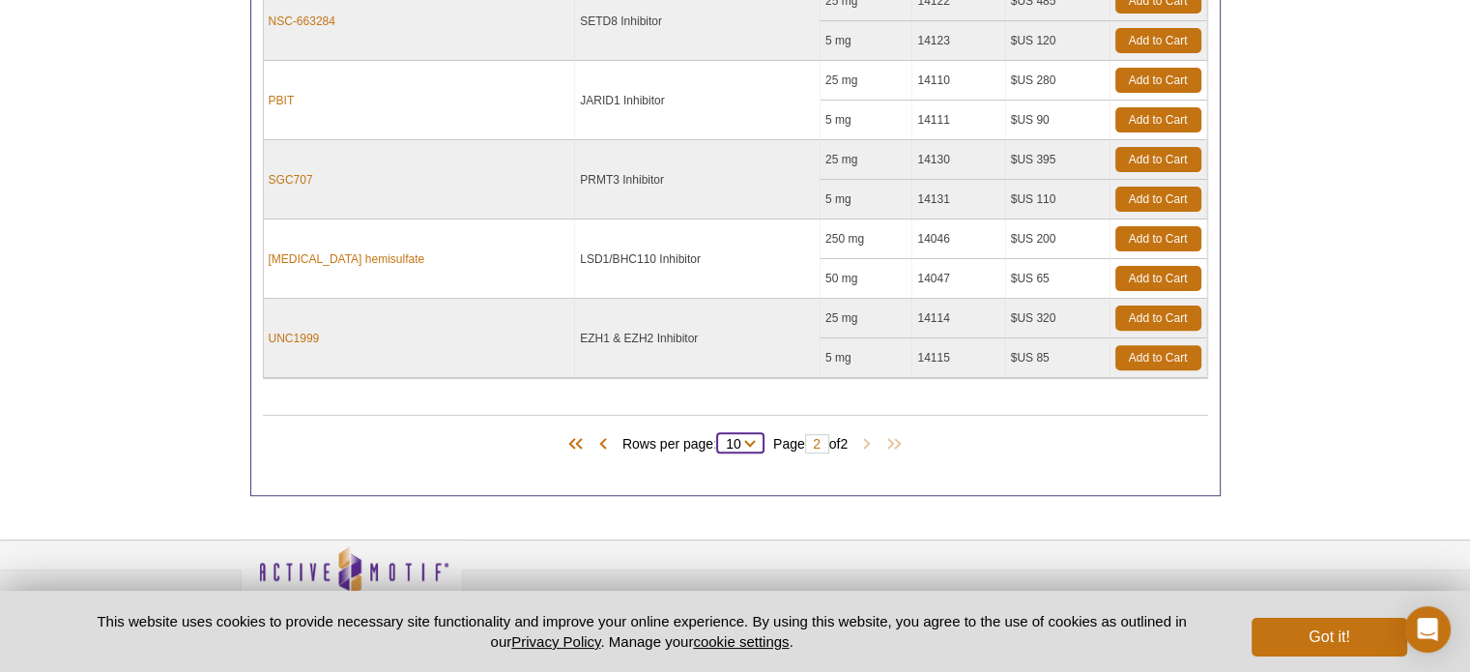
click at [741, 439] on select "10 All" at bounding box center [733, 447] width 33 height 17
select select "15"
click at [720, 439] on select "10 All" at bounding box center [733, 447] width 33 height 17
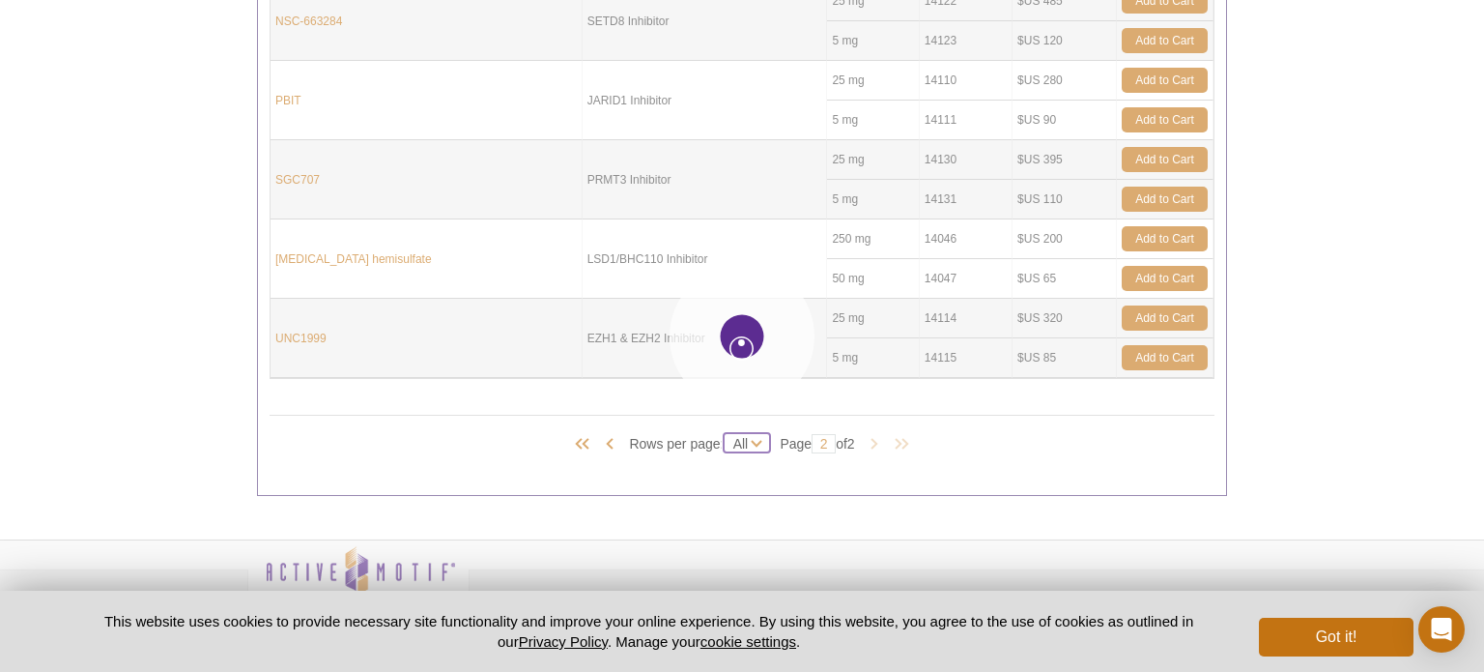
select select "15"
type input "1"
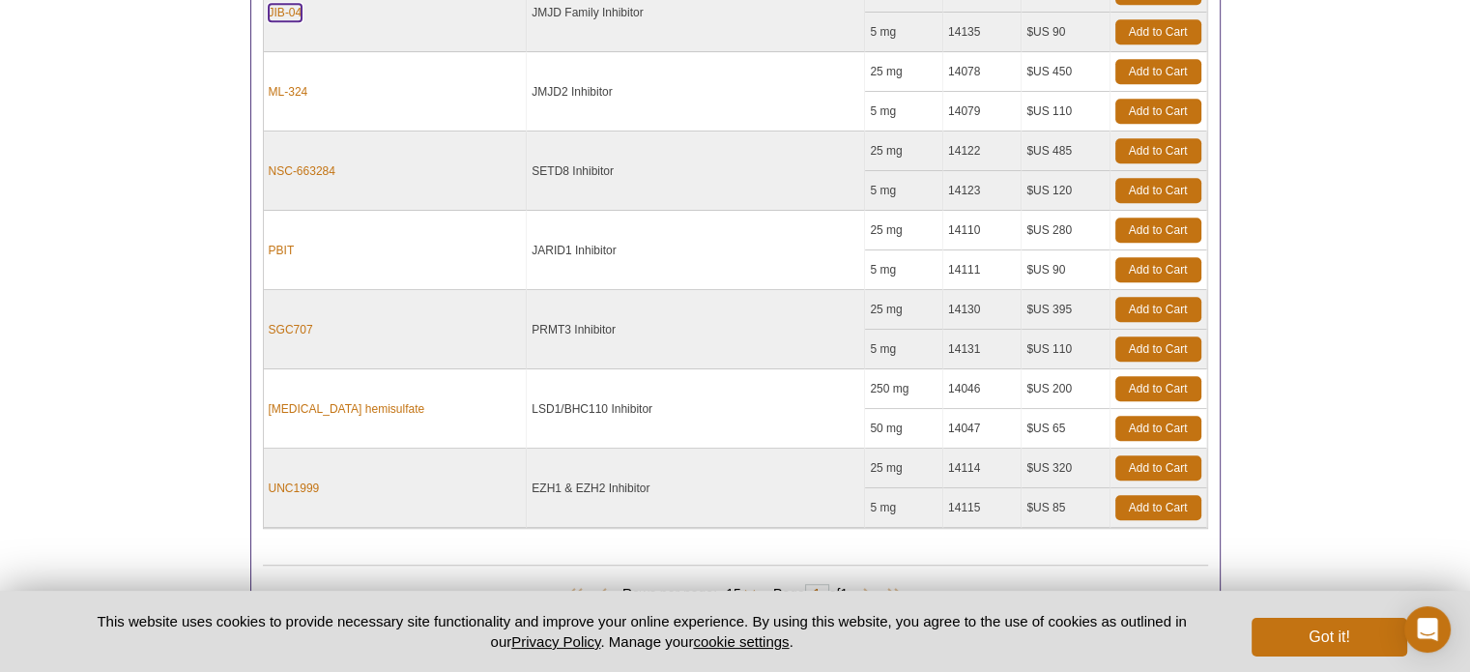
scroll to position [1353, 0]
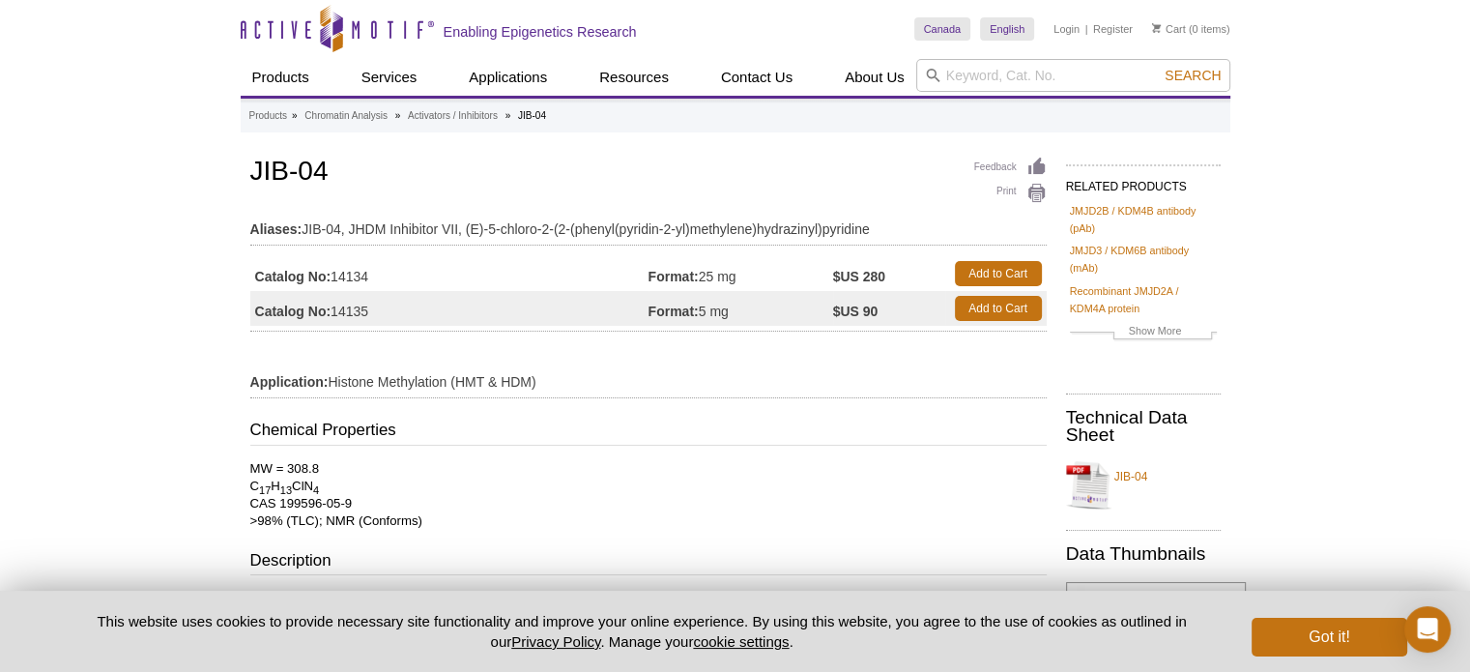
click at [564, 453] on div "Chemical Properties MW = 308.8 C 17 H 13 ClN 4 CAS 199596-05-9 >98% (TLC); NMR …" at bounding box center [648, 672] width 796 height 508
drag, startPoint x: 379, startPoint y: 174, endPoint x: 224, endPoint y: 177, distance: 154.6
click at [224, 177] on div "Active Motif Logo Enabling Epigenetics Research 0 Search Skip to content Active…" at bounding box center [735, 623] width 1470 height 1247
copy h1 "JIB-04"
